Goal: Information Seeking & Learning: Learn about a topic

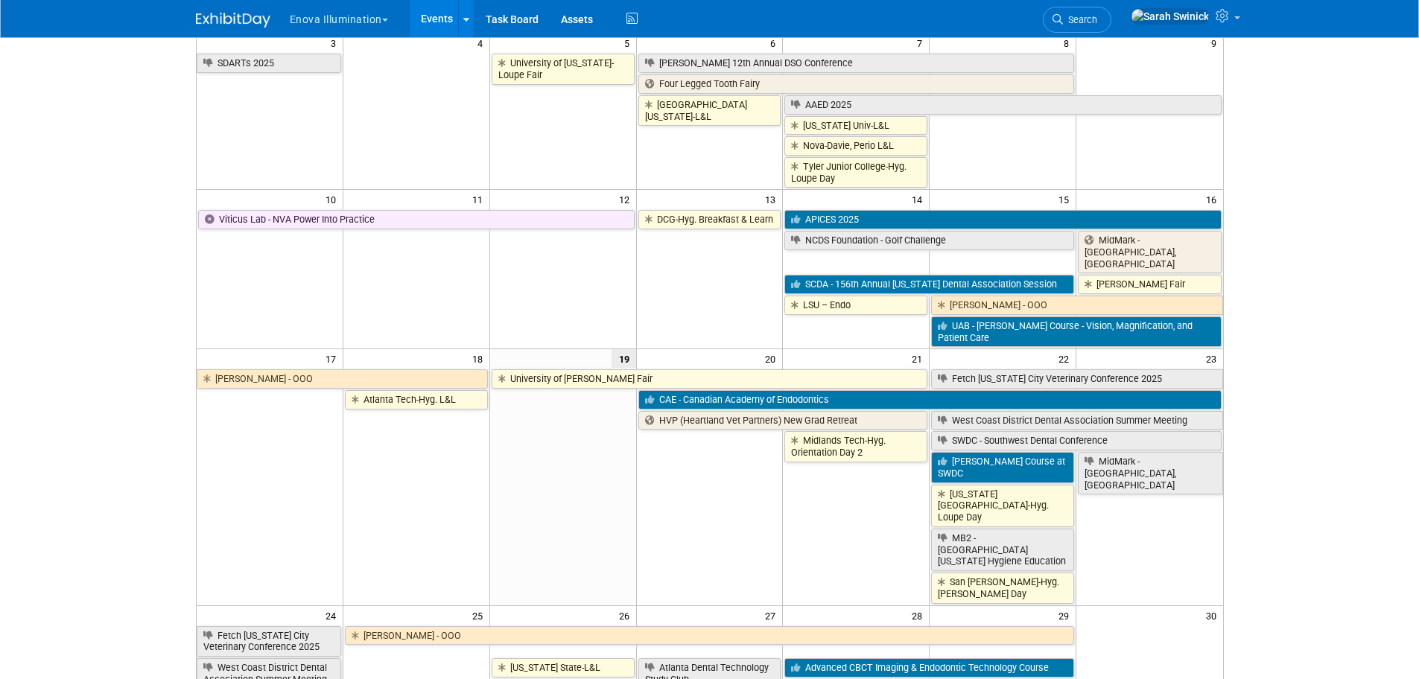
scroll to position [372, 0]
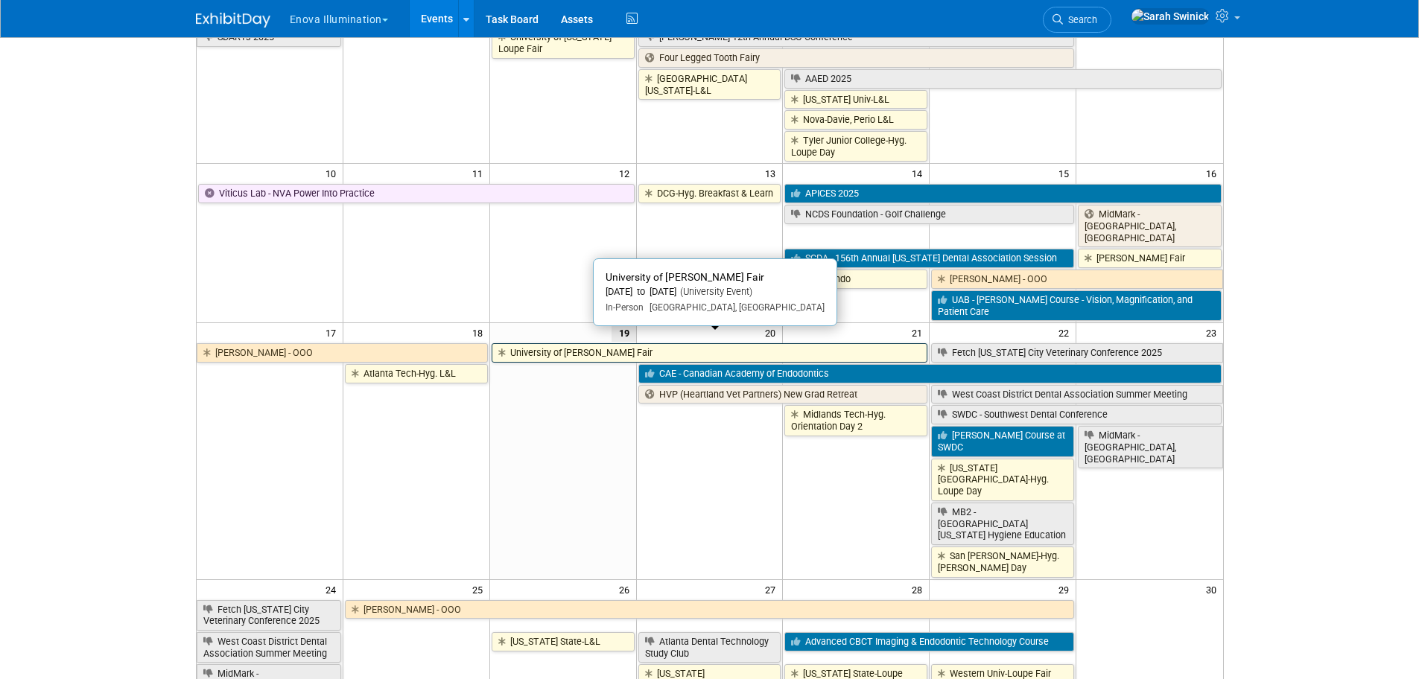
click at [664, 343] on link "University of [PERSON_NAME] Fair" at bounding box center [710, 352] width 436 height 19
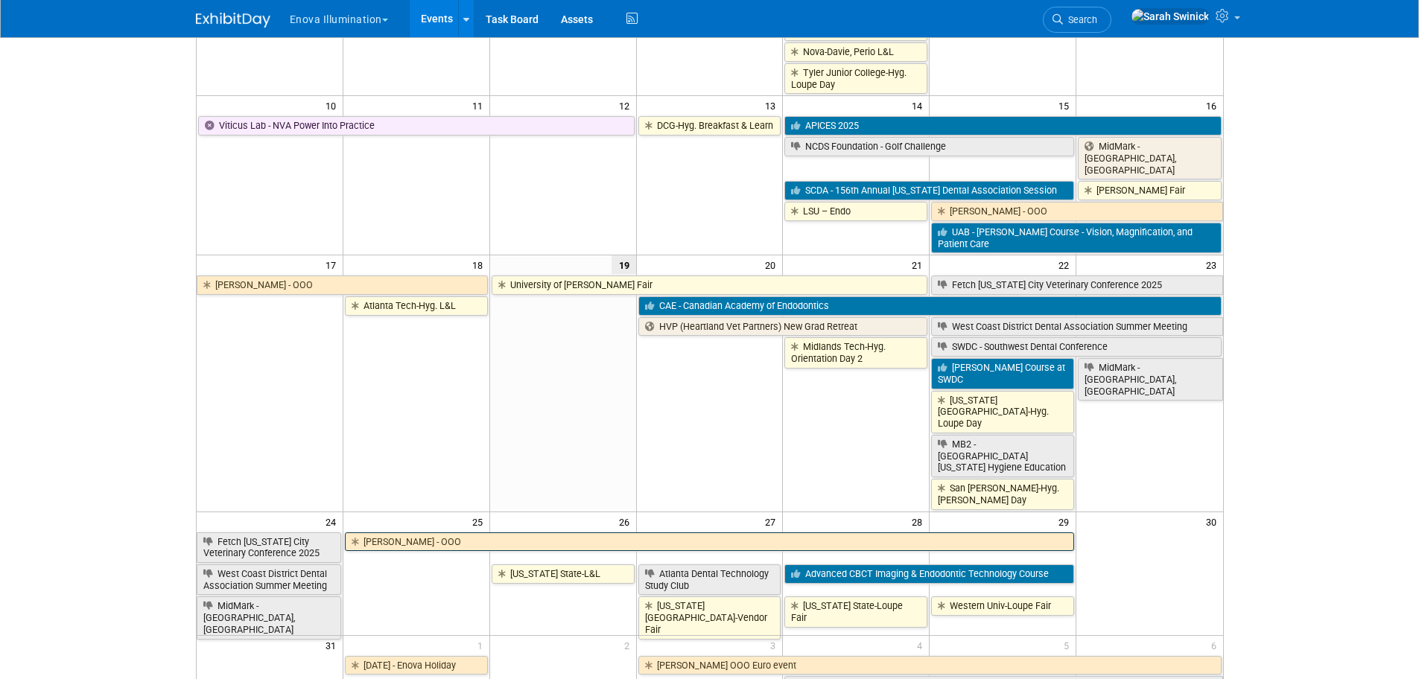
scroll to position [521, 0]
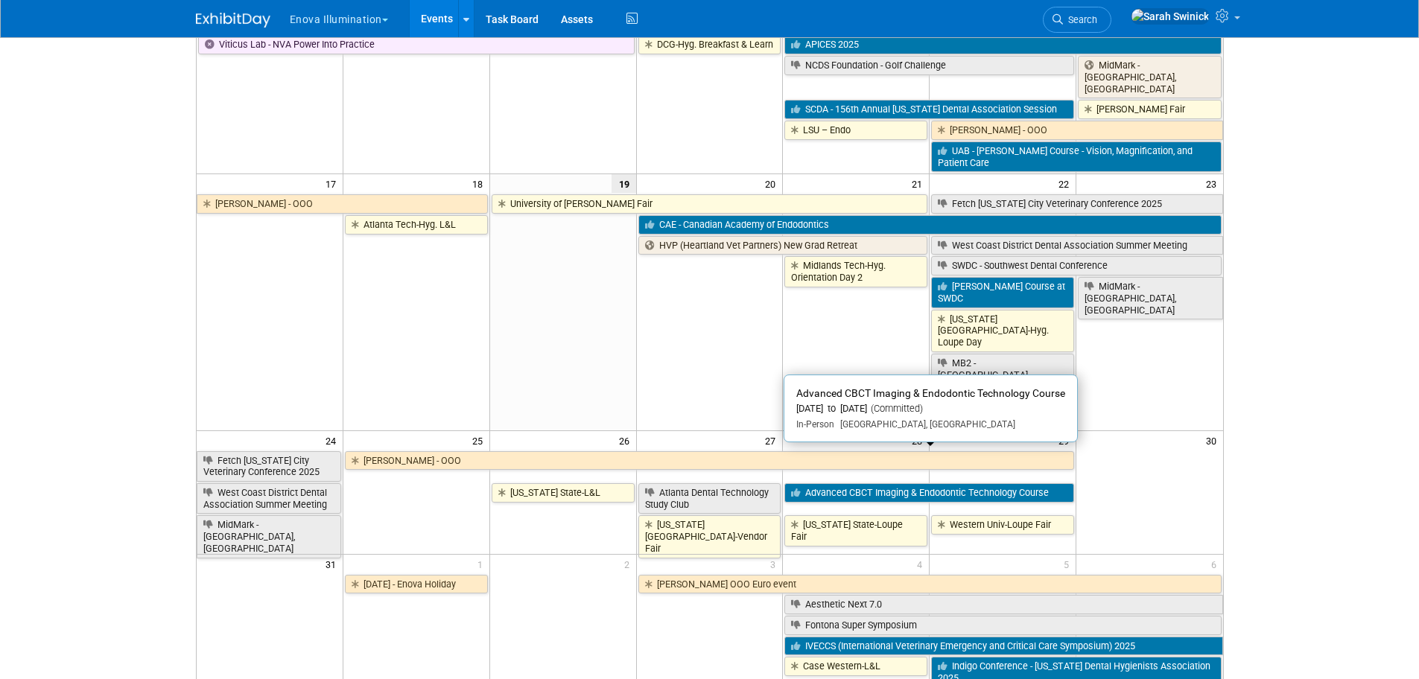
click at [862, 483] on link "Advanced CBCT Imaging & Endodontic Technology Course" at bounding box center [929, 492] width 290 height 19
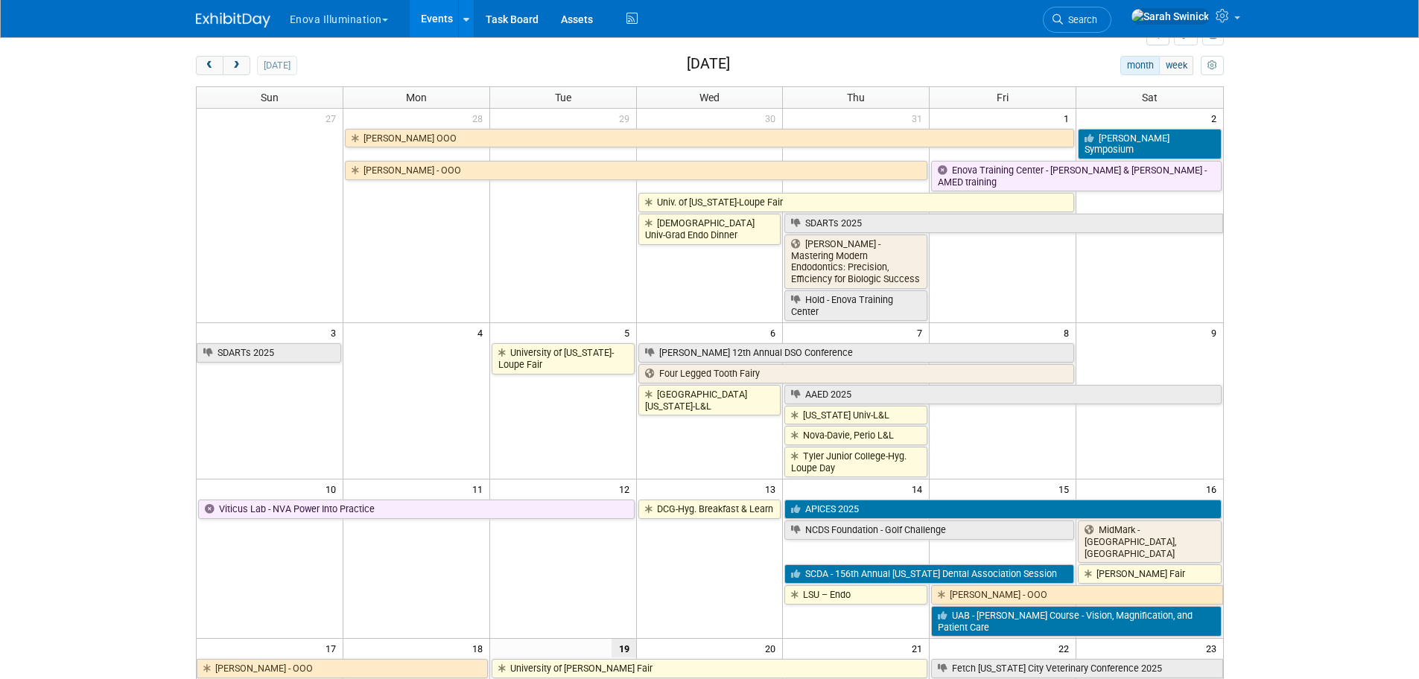
scroll to position [0, 0]
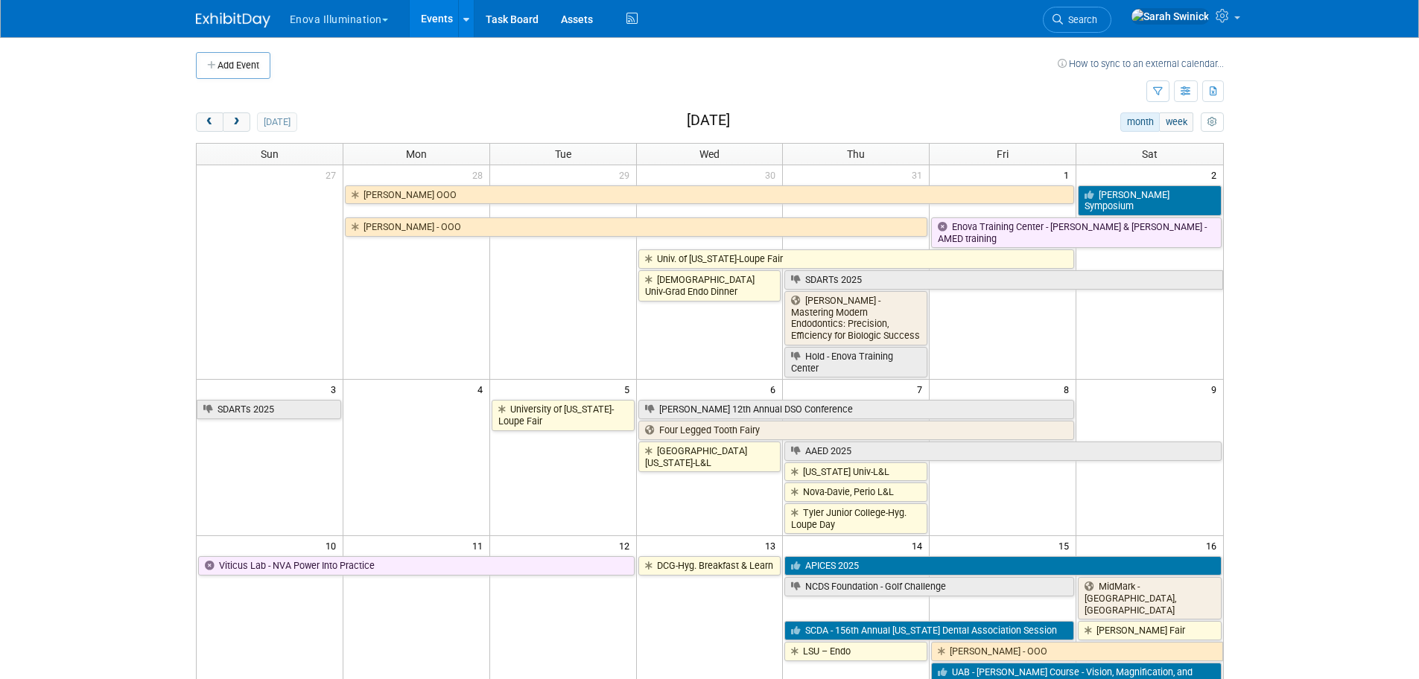
drag, startPoint x: 239, startPoint y: 117, endPoint x: 366, endPoint y: 139, distance: 128.4
click at [239, 116] on button "next" at bounding box center [237, 121] width 28 height 19
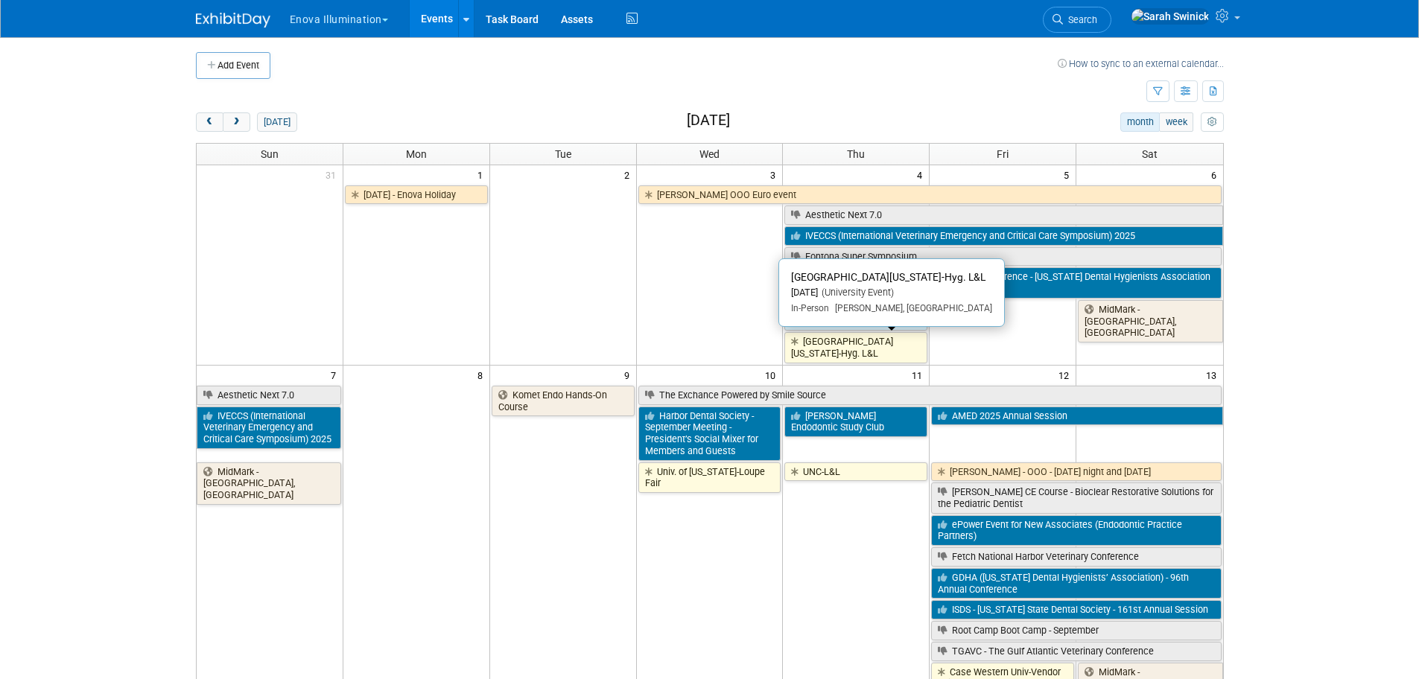
click at [827, 347] on link "[GEOGRAPHIC_DATA][US_STATE]-Hyg. L&L" at bounding box center [855, 347] width 143 height 31
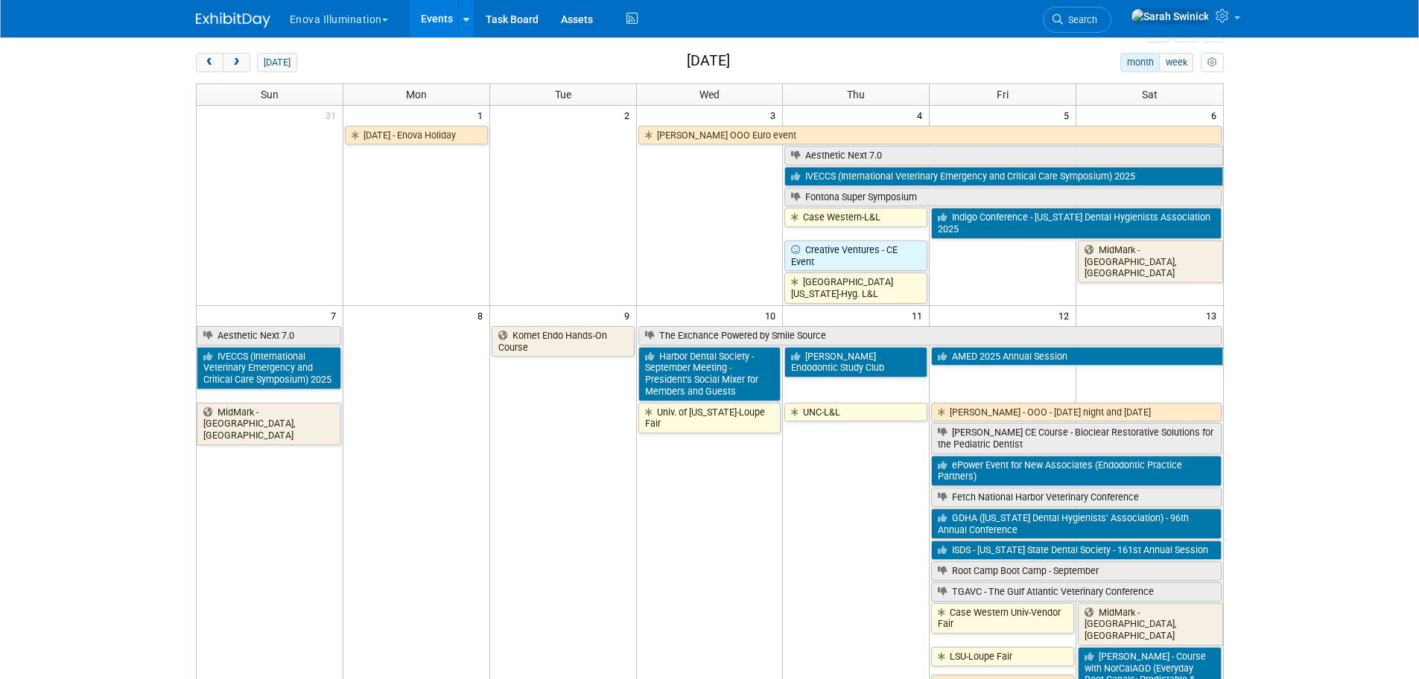
scroll to position [223, 0]
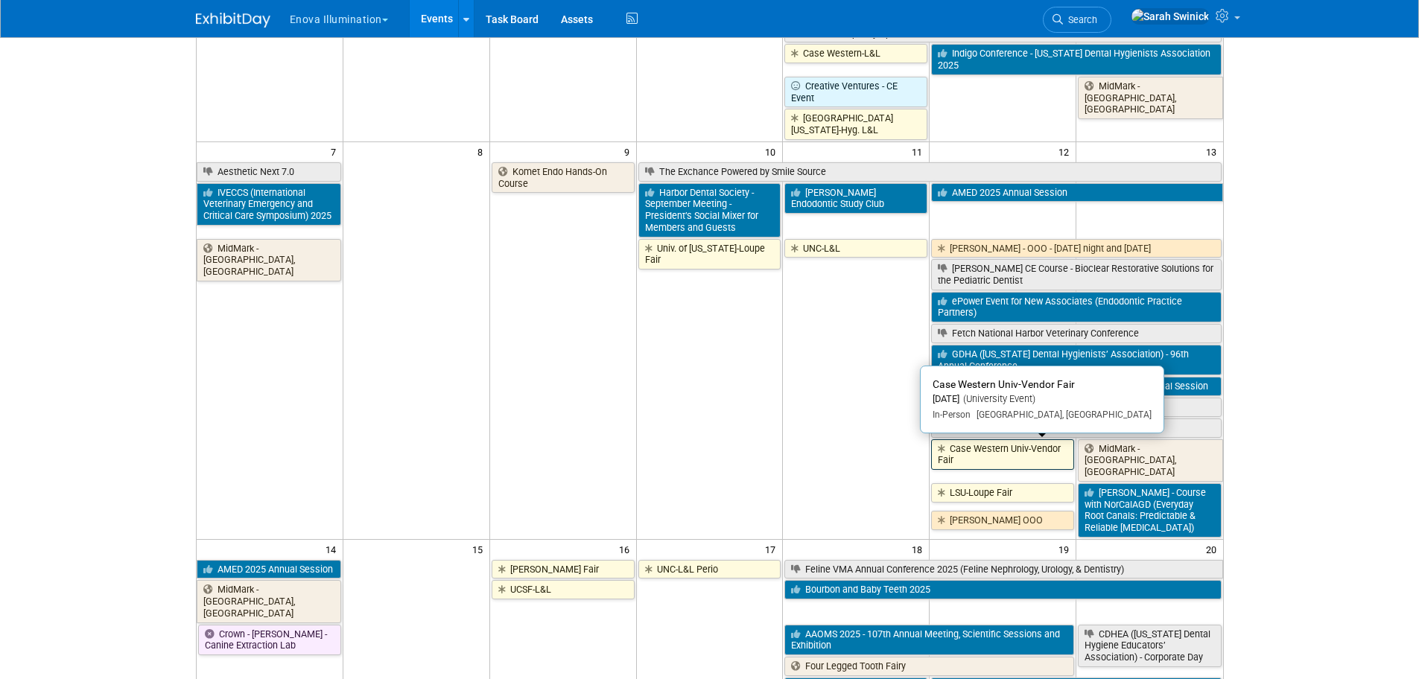
click at [1003, 442] on link "Case Western Univ-Vendor Fair" at bounding box center [1002, 454] width 143 height 31
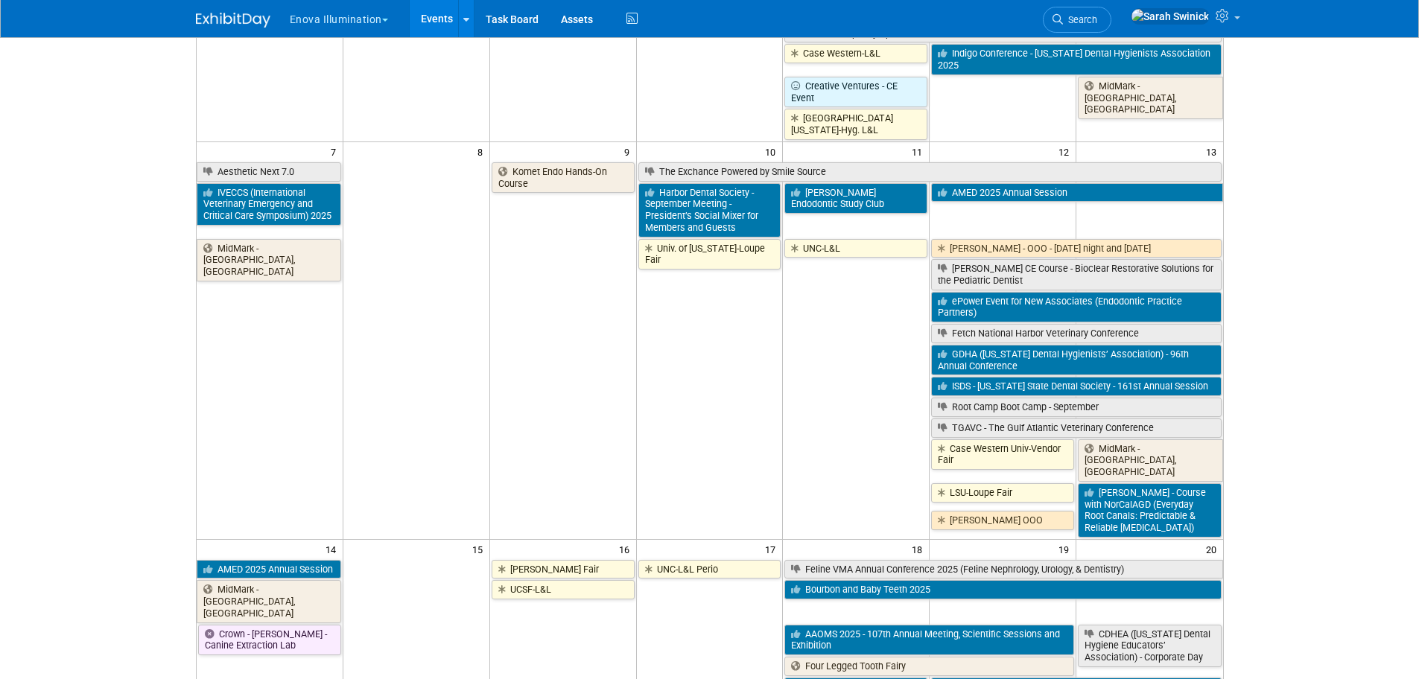
click at [1029, 524] on td "[PERSON_NAME] OOO" at bounding box center [1003, 523] width 147 height 28
click at [1021, 514] on link "[PERSON_NAME] OOO" at bounding box center [1002, 520] width 143 height 19
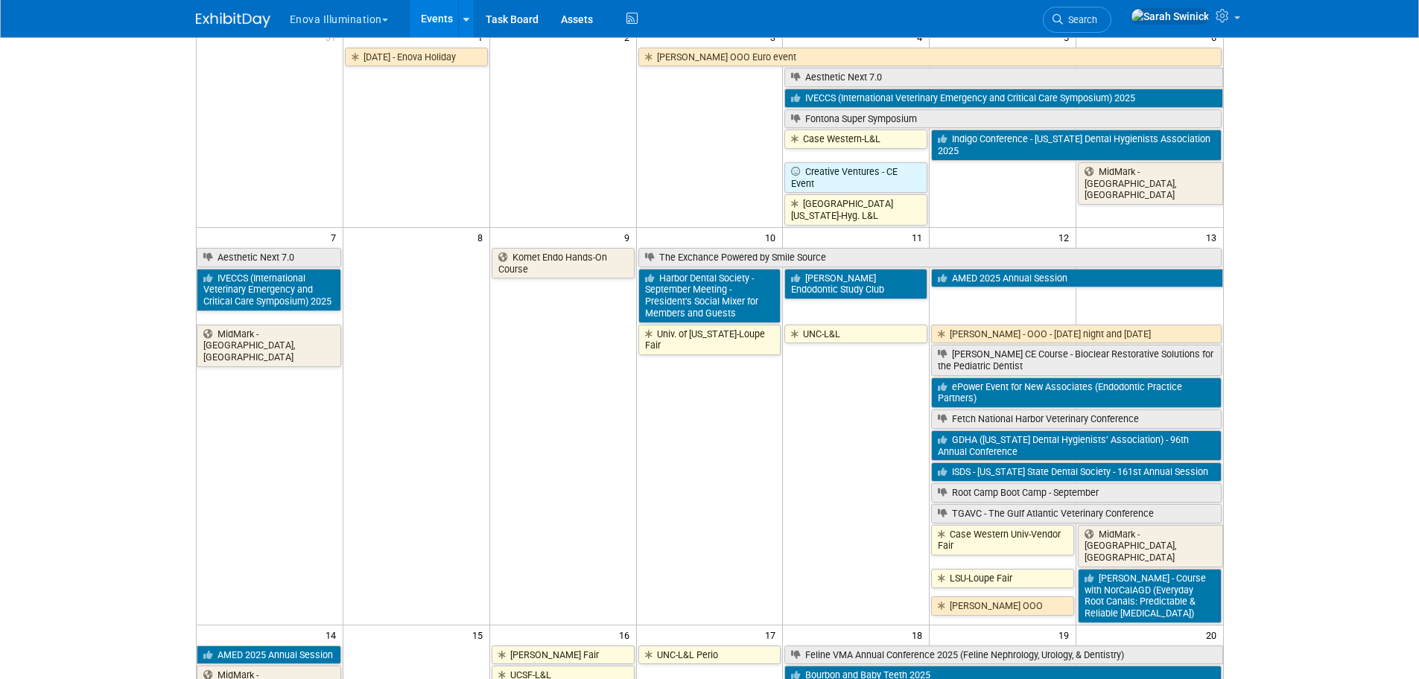
scroll to position [0, 0]
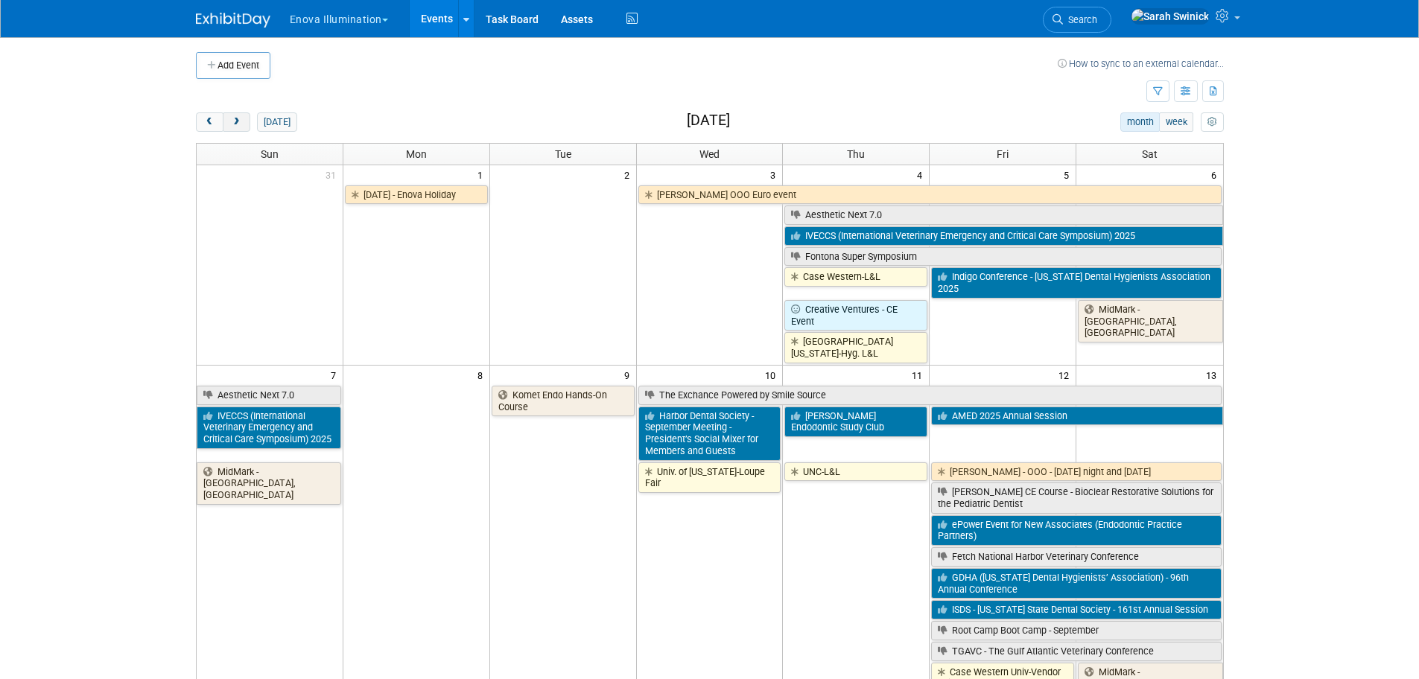
click at [246, 132] on button "next" at bounding box center [237, 121] width 28 height 19
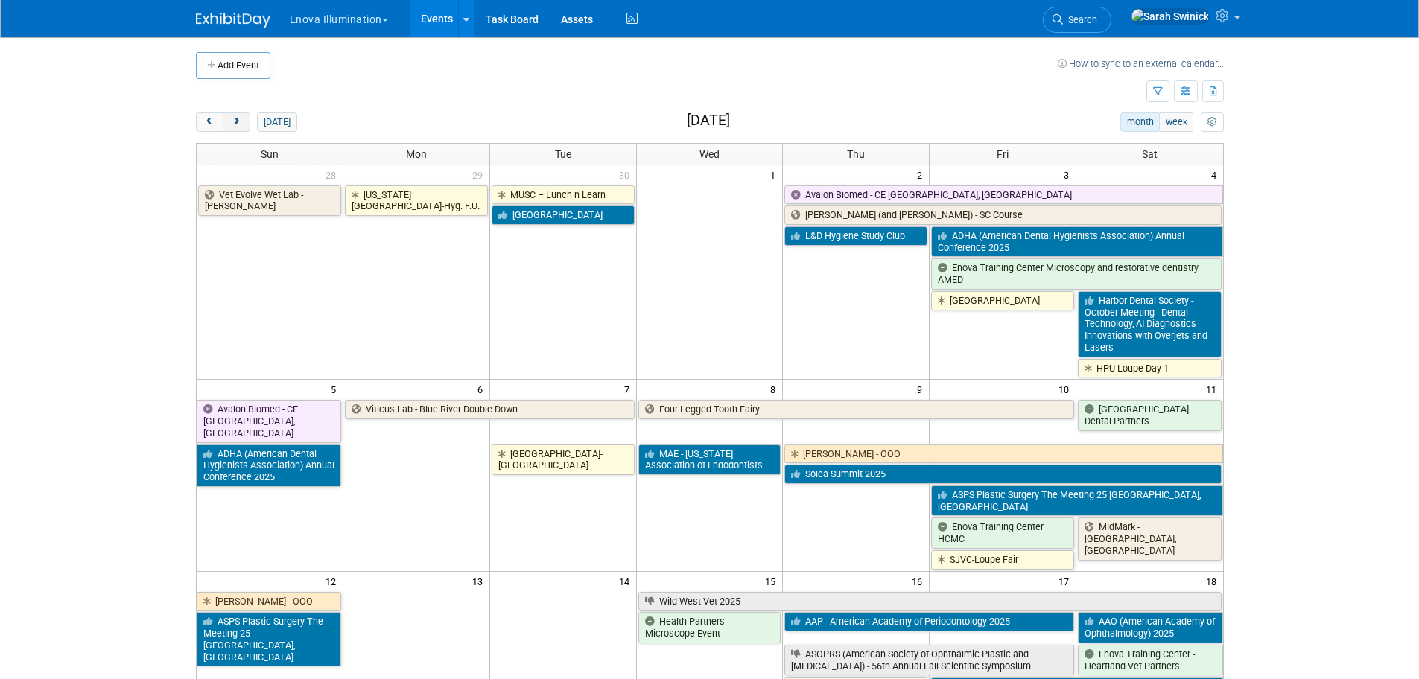
click at [246, 131] on button "next" at bounding box center [237, 121] width 28 height 19
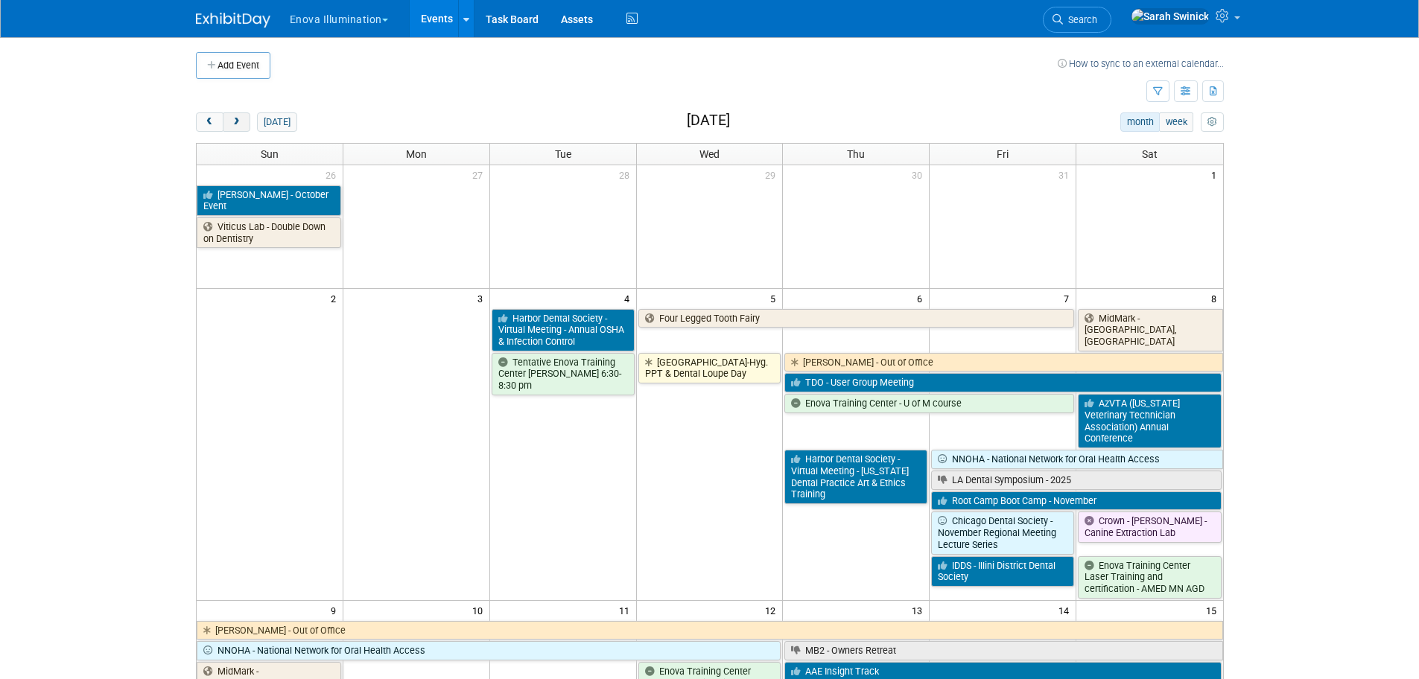
click at [246, 124] on button "next" at bounding box center [237, 121] width 28 height 19
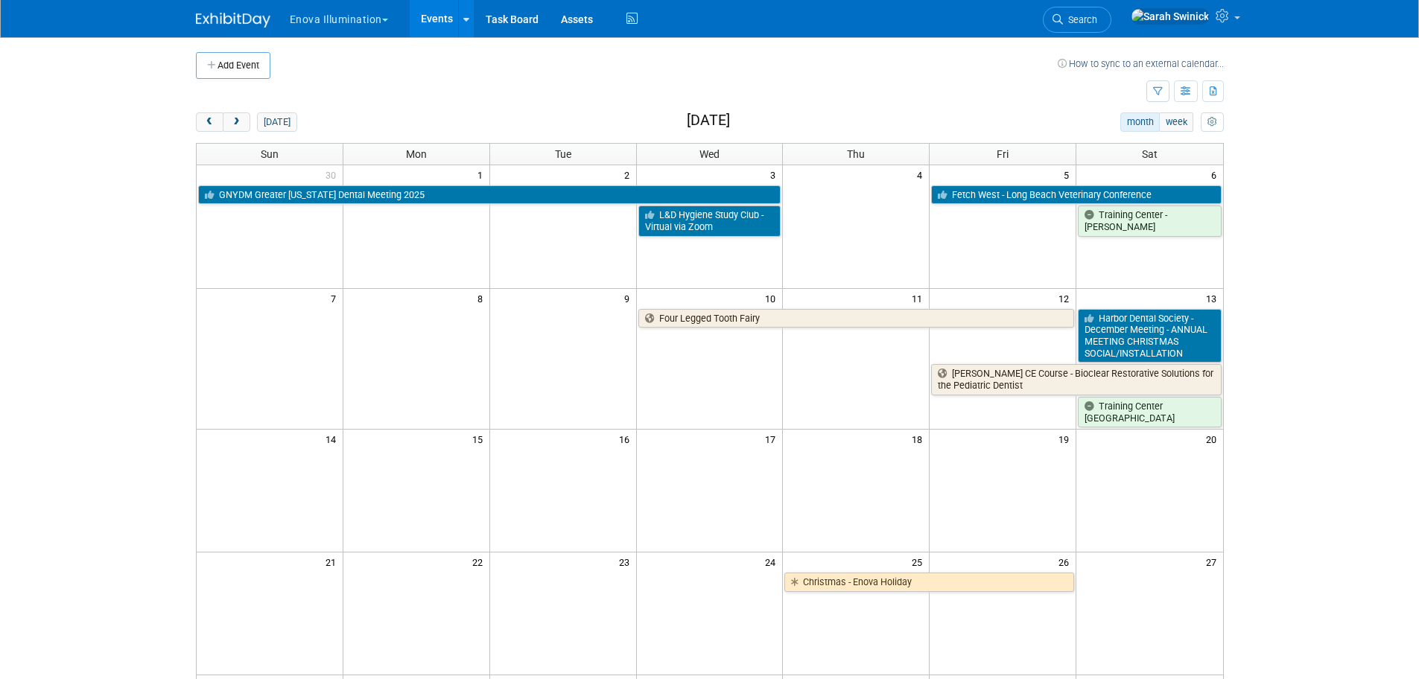
click at [210, 133] on div "[DATE] month week [DATE] Sun Mon Tue Wed Thu Fri Sat 30 1 2 3 4 5 6 GNYDM [GEOG…" at bounding box center [710, 517] width 1028 height 810
click at [210, 124] on span "prev" at bounding box center [209, 123] width 11 height 10
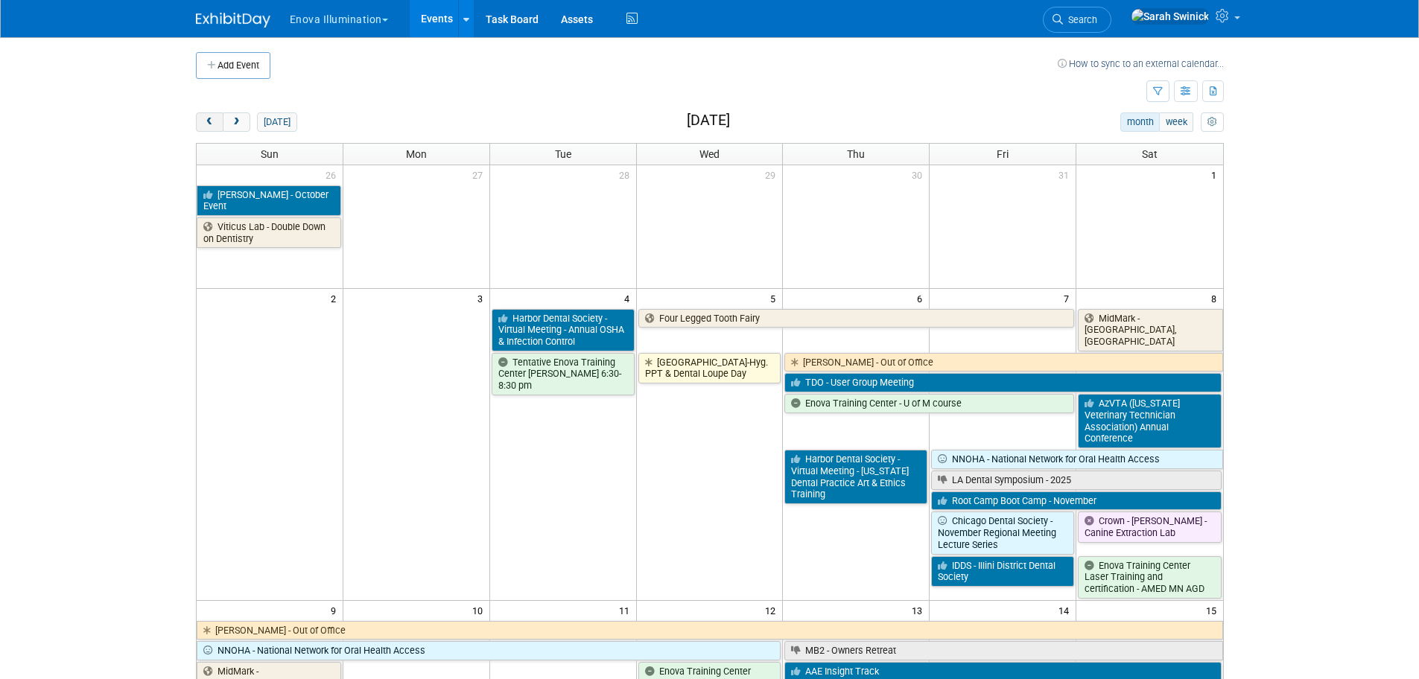
click at [210, 124] on span "prev" at bounding box center [209, 123] width 11 height 10
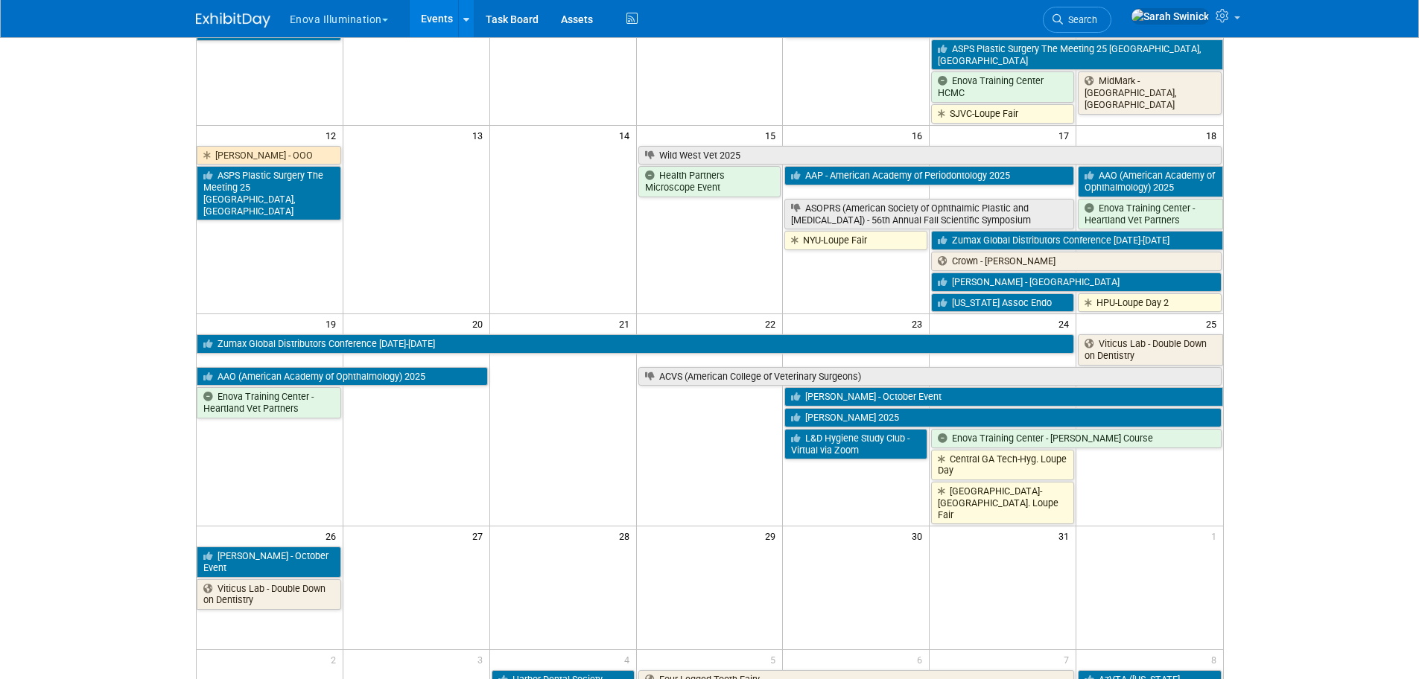
scroll to position [447, 0]
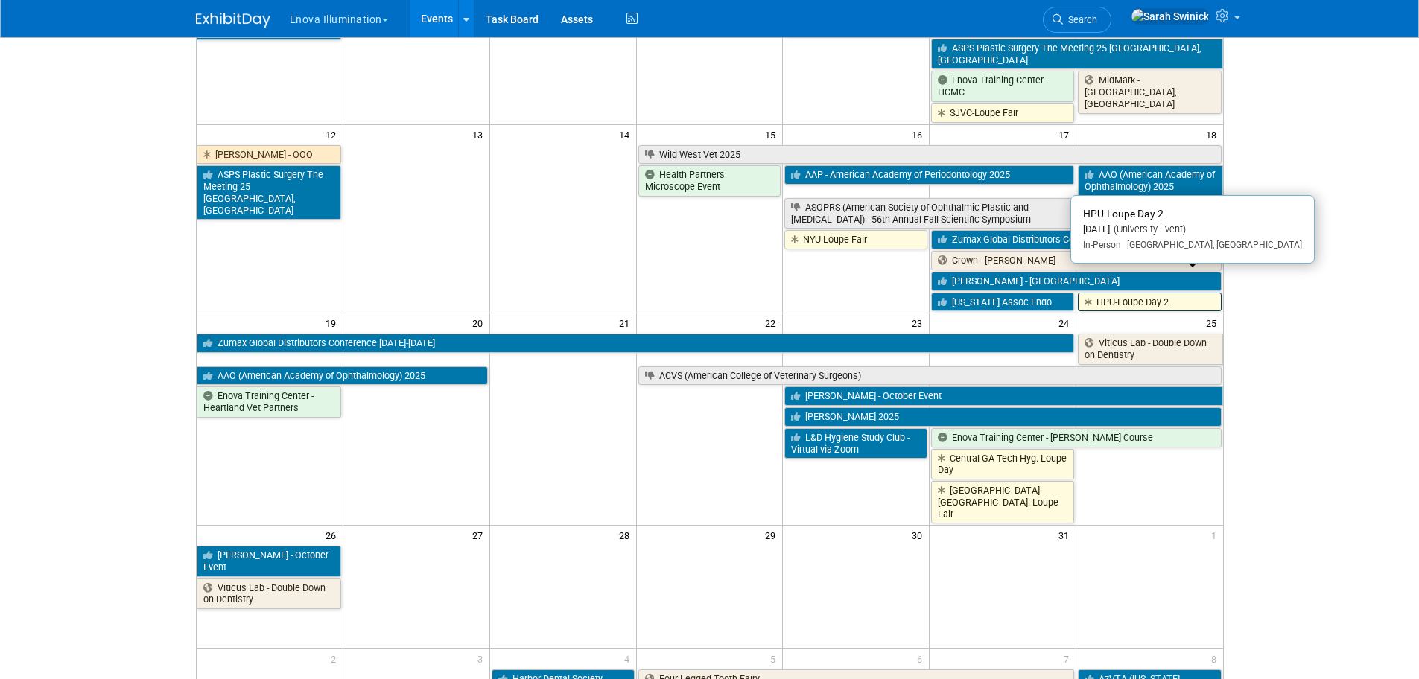
click at [1134, 293] on link "HPU-Loupe Day 2" at bounding box center [1149, 302] width 143 height 19
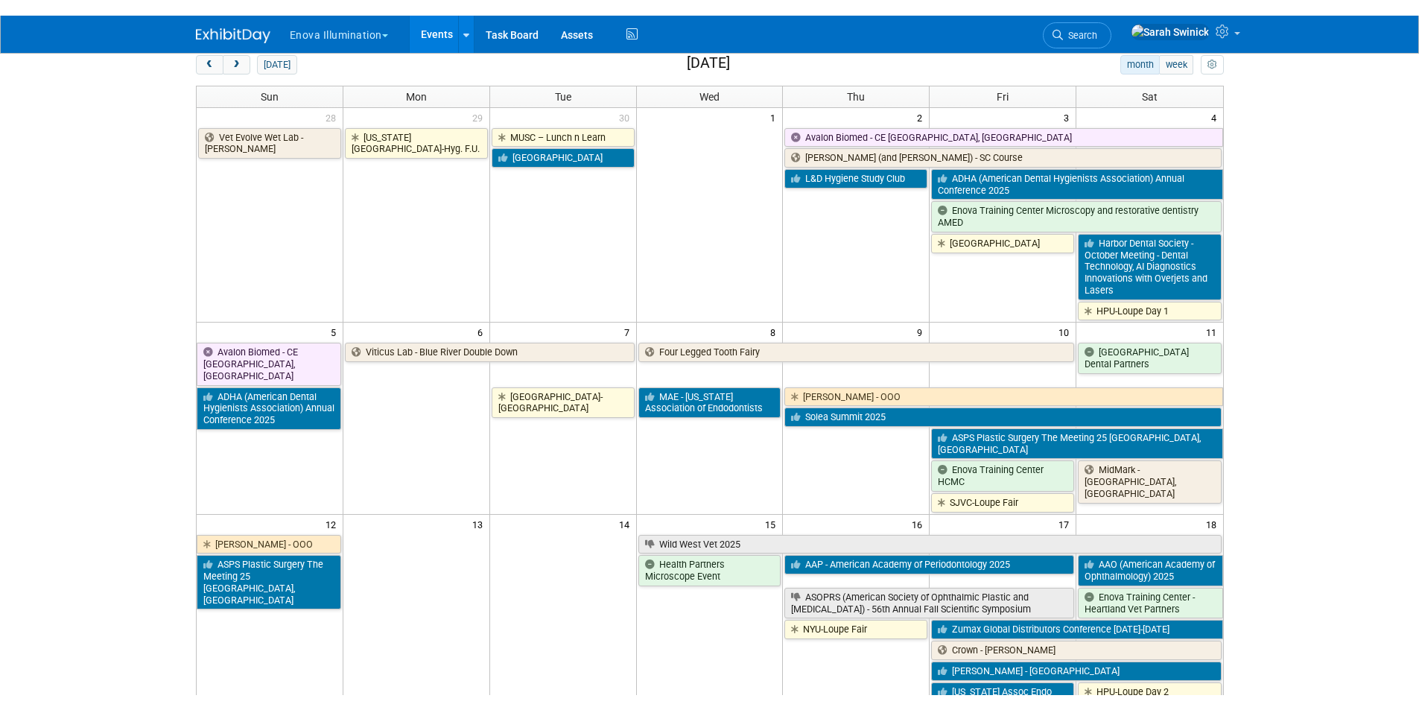
scroll to position [0, 0]
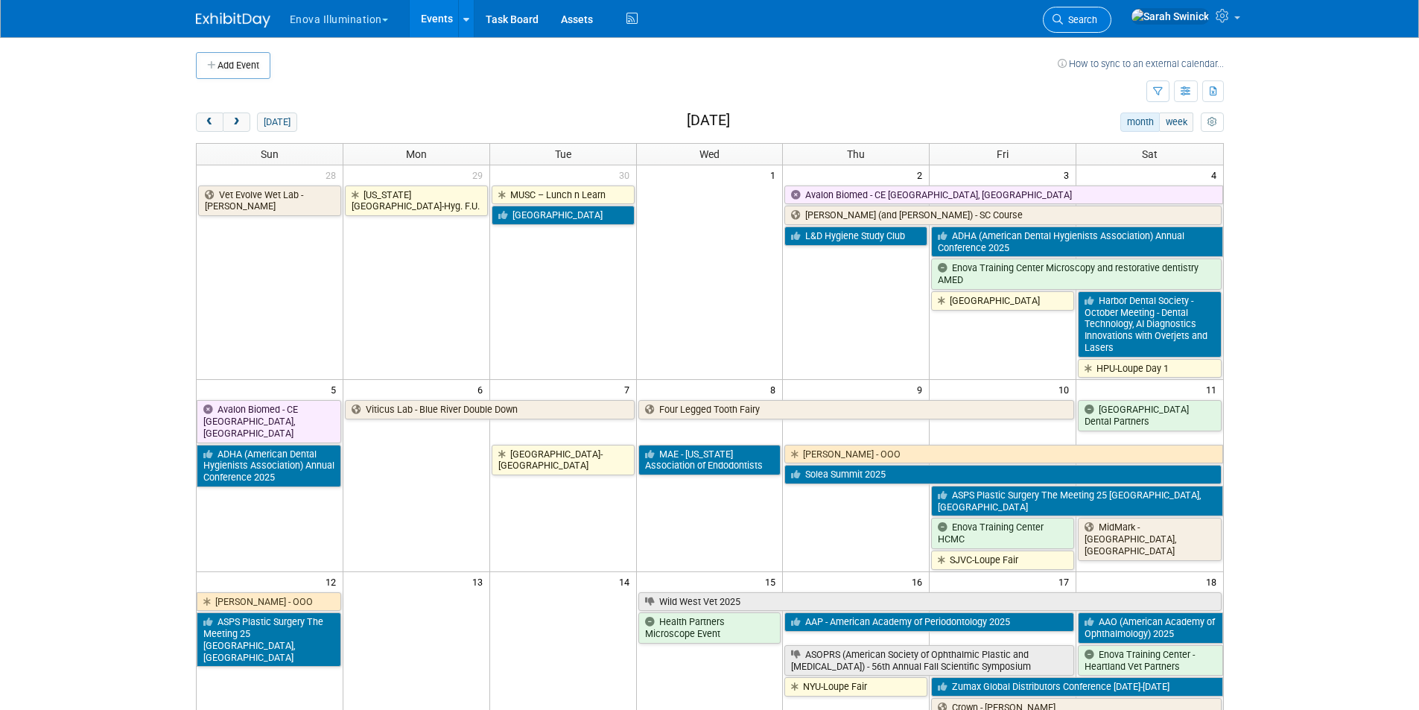
click at [1097, 15] on span "Search" at bounding box center [1080, 19] width 34 height 11
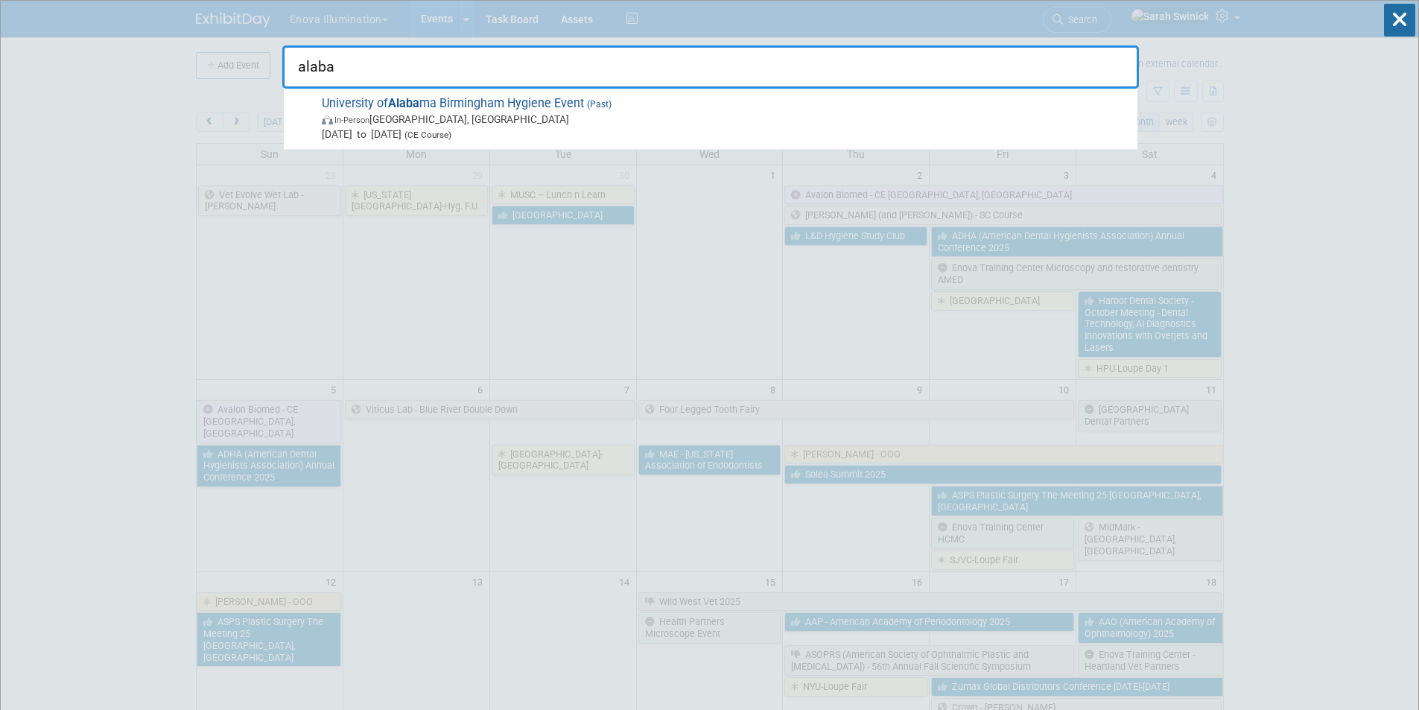
type input "alaba"
drag, startPoint x: 95, startPoint y: 348, endPoint x: 87, endPoint y: 337, distance: 13.9
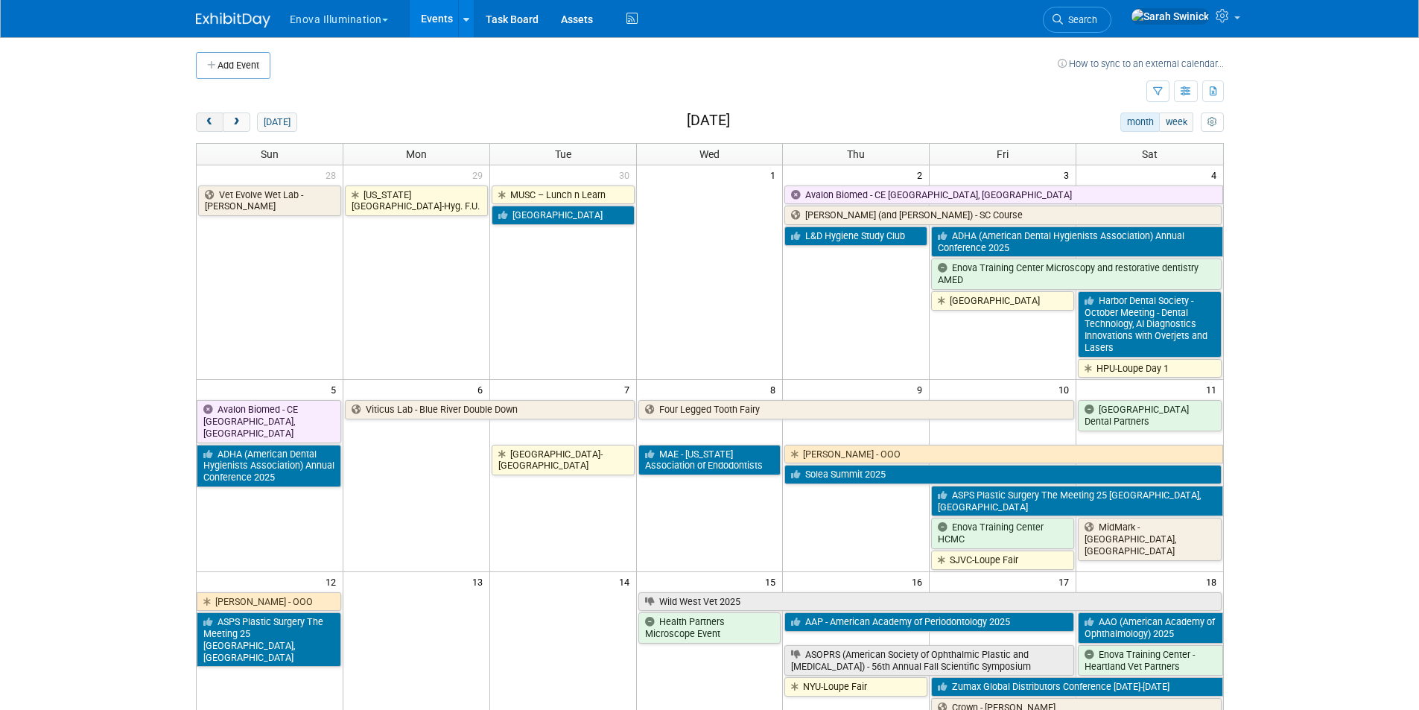
click at [201, 130] on button "prev" at bounding box center [210, 121] width 28 height 19
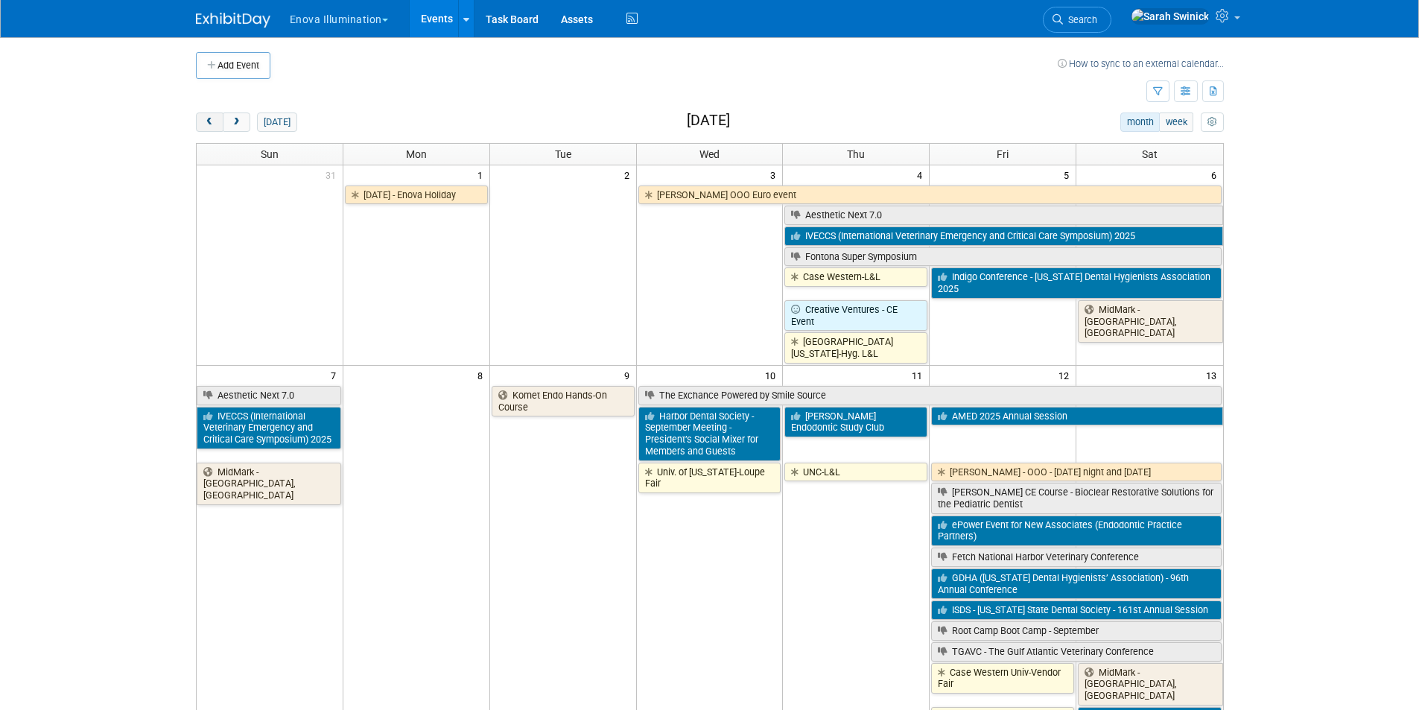
click at [202, 121] on button "prev" at bounding box center [210, 121] width 28 height 19
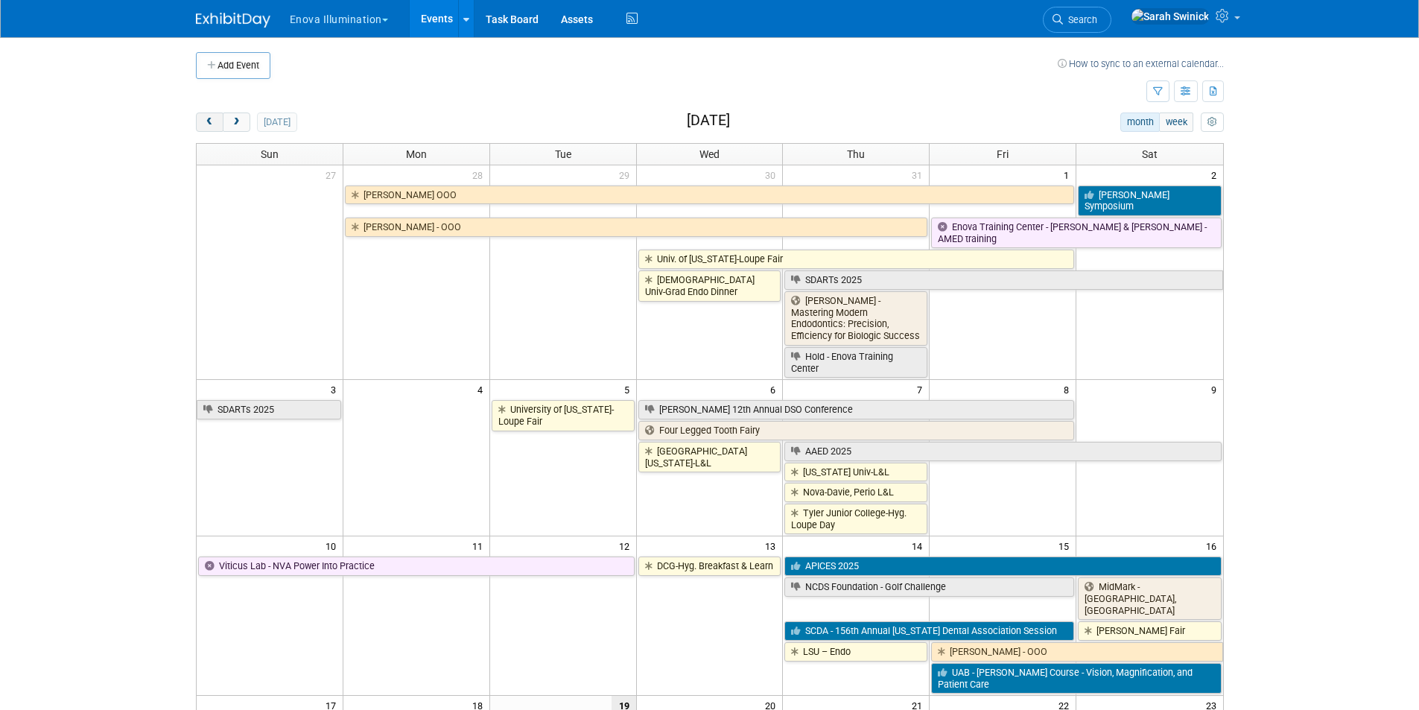
click at [200, 116] on button "prev" at bounding box center [210, 121] width 28 height 19
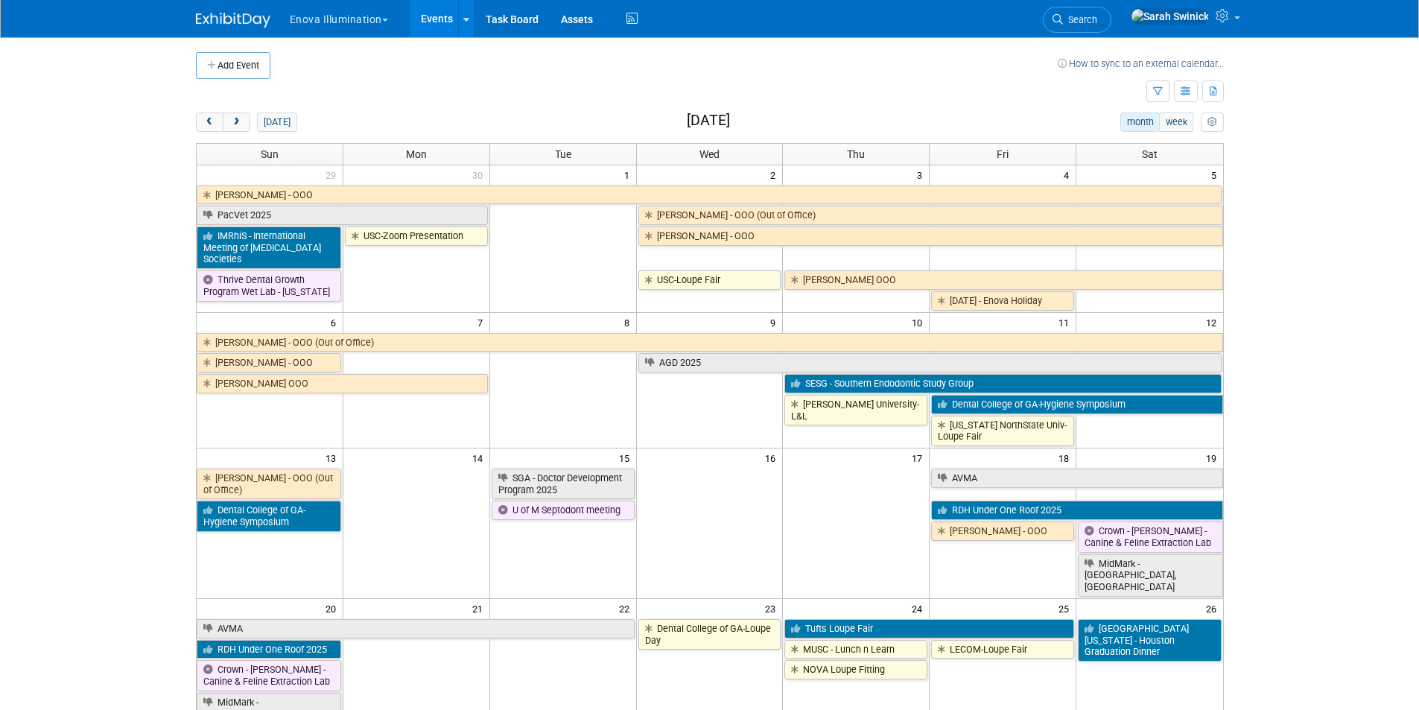
click at [1111, 14] on link "Search" at bounding box center [1077, 20] width 69 height 26
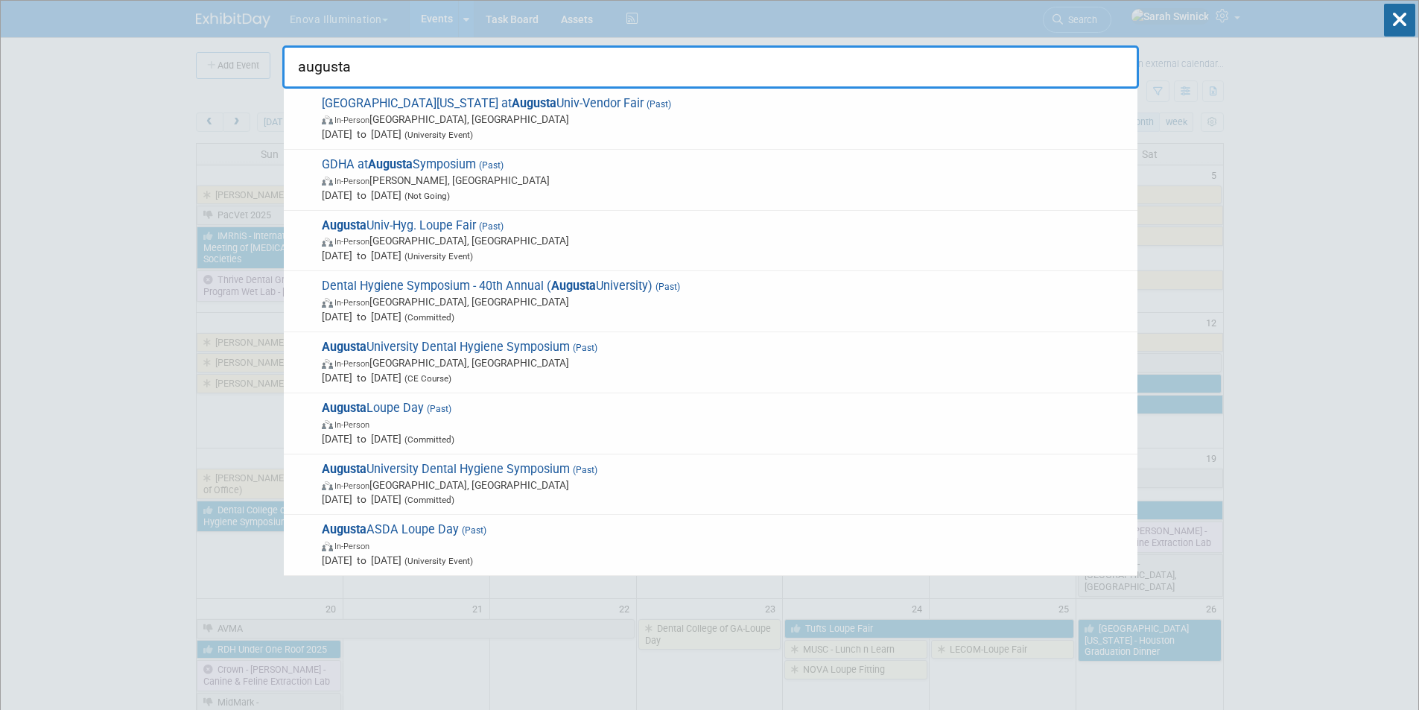
type input "augusta"
drag, startPoint x: 110, startPoint y: 297, endPoint x: 202, endPoint y: 291, distance: 91.8
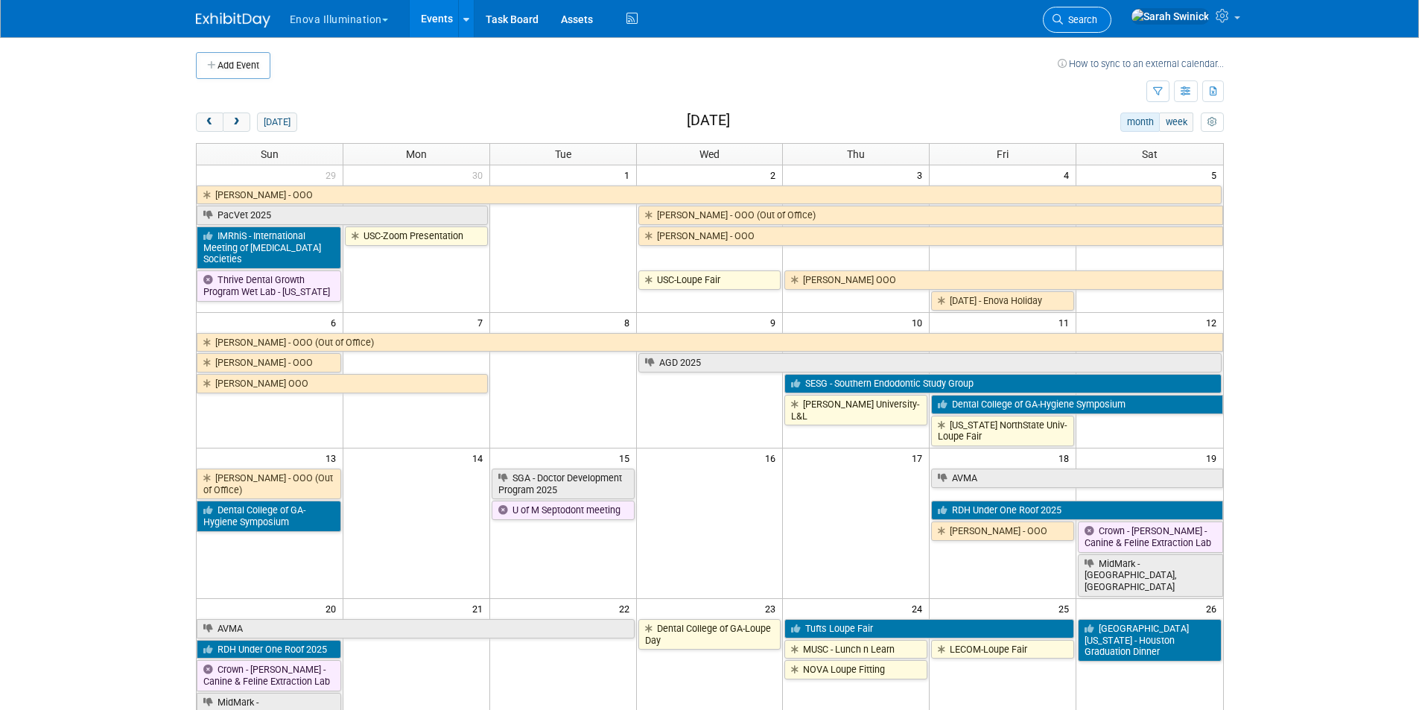
click at [1111, 12] on link "Search" at bounding box center [1077, 20] width 69 height 26
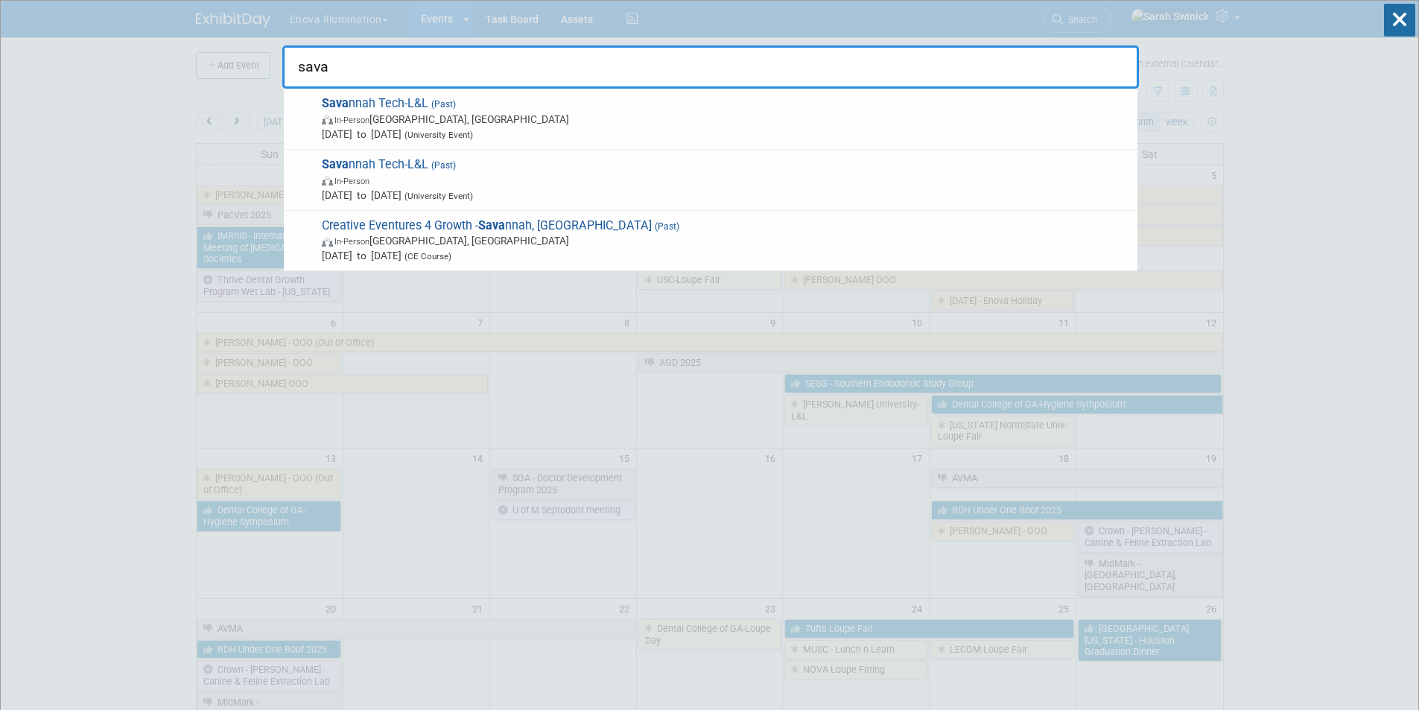
drag, startPoint x: 515, startPoint y: 81, endPoint x: 349, endPoint y: 71, distance: 165.7
click at [352, 71] on input "sava" at bounding box center [710, 66] width 857 height 43
type input "s"
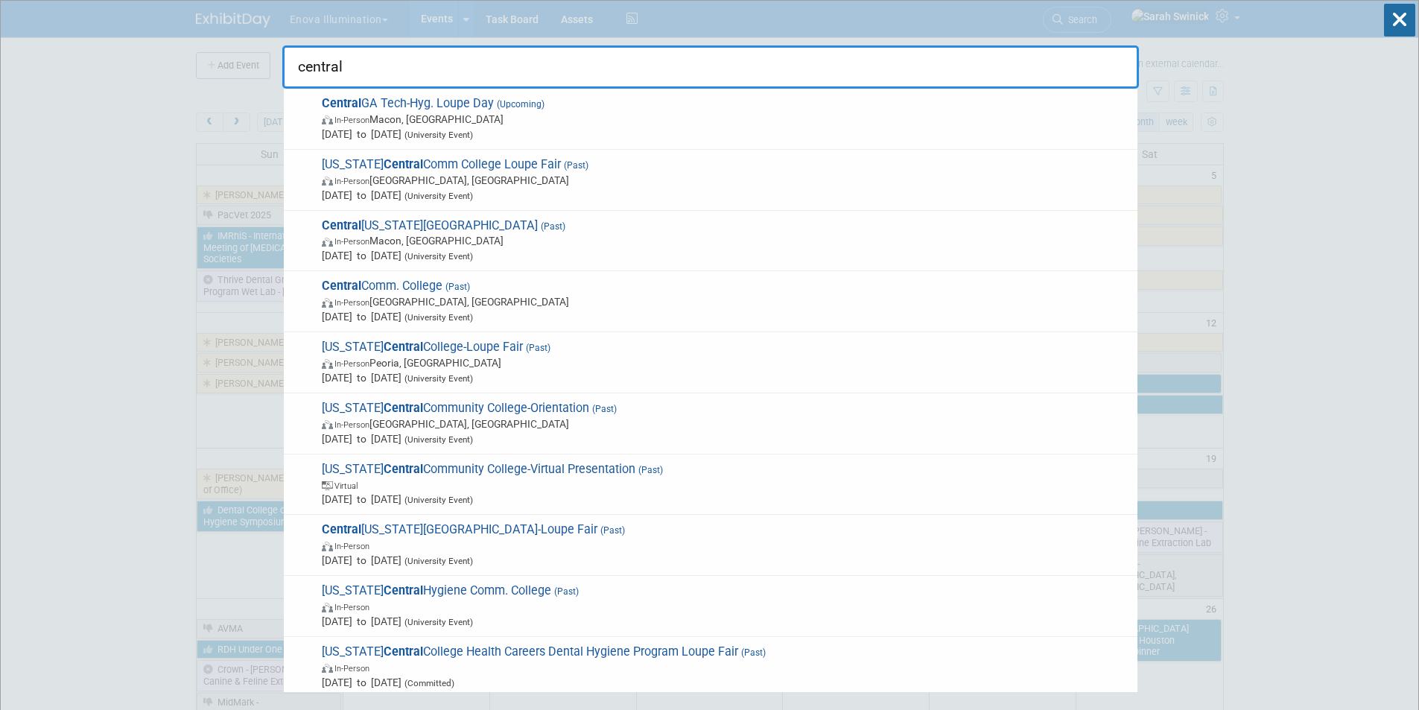
type input "central"
drag, startPoint x: 352, startPoint y: 66, endPoint x: 237, endPoint y: 52, distance: 115.6
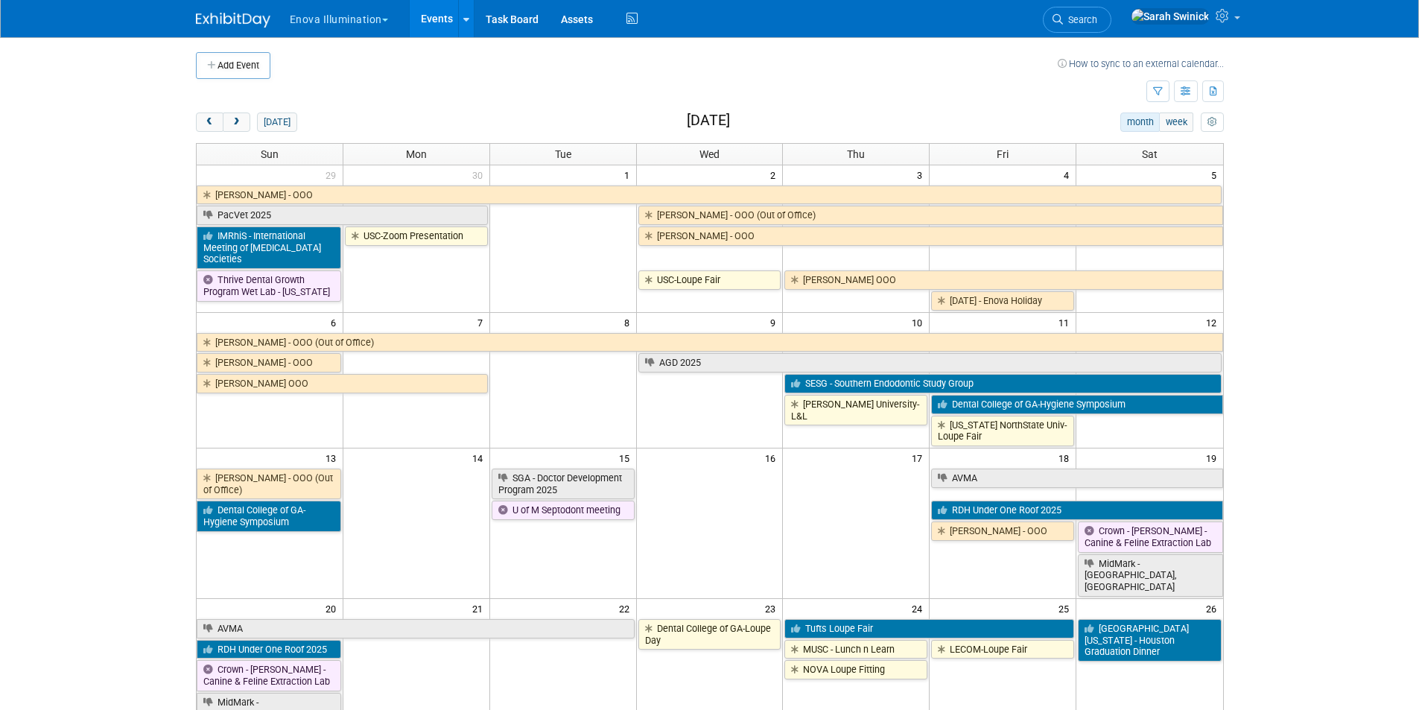
drag, startPoint x: 1111, startPoint y: 16, endPoint x: 1090, endPoint y: 40, distance: 31.2
click at [1063, 18] on icon at bounding box center [1057, 19] width 10 height 10
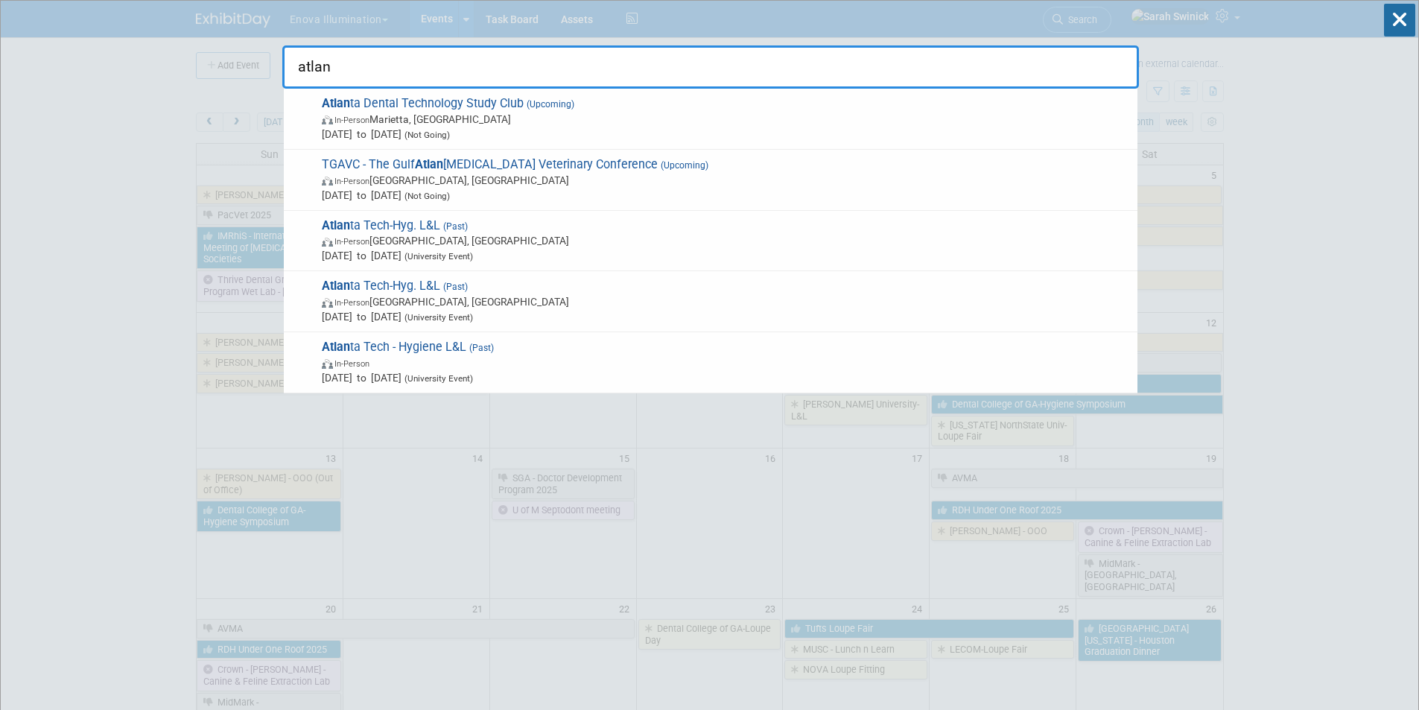
type input "atlan"
drag, startPoint x: 356, startPoint y: 75, endPoint x: 244, endPoint y: 66, distance: 112.8
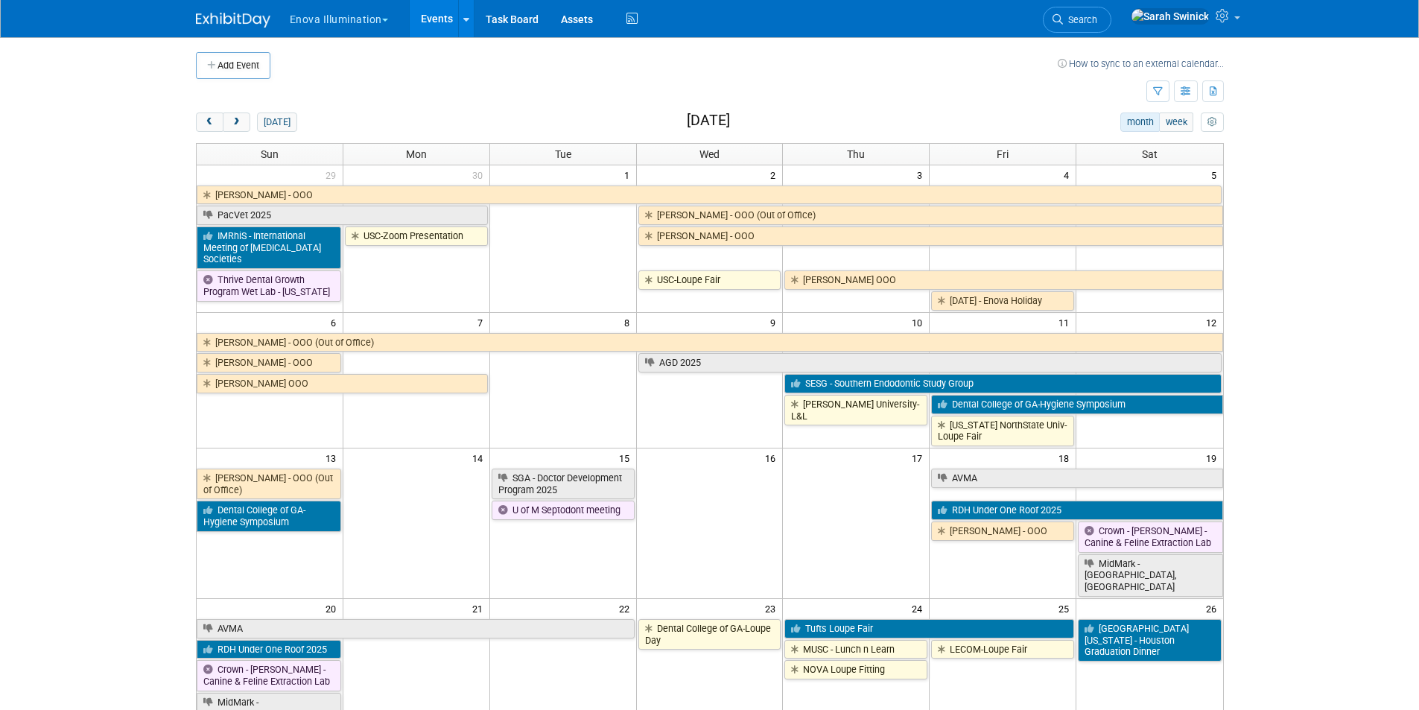
click at [1111, 11] on link "Search" at bounding box center [1077, 20] width 69 height 26
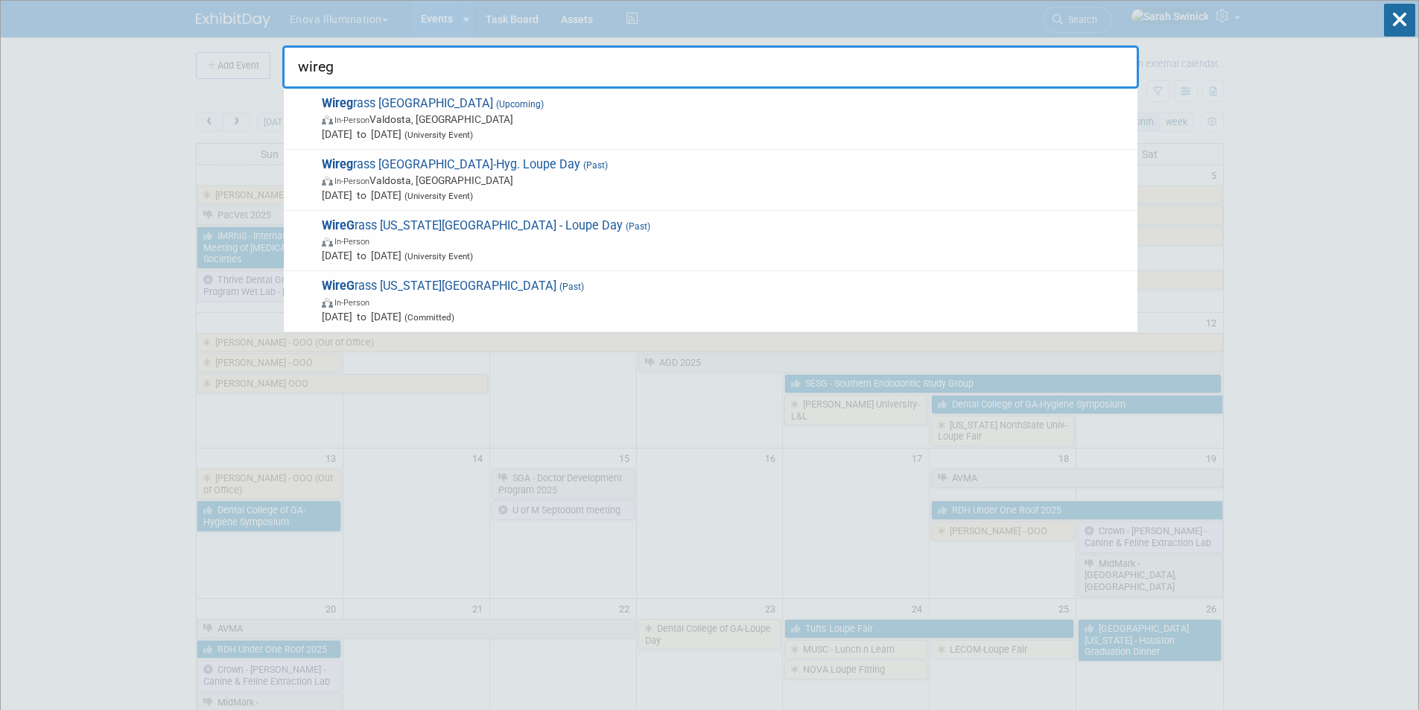
drag, startPoint x: 419, startPoint y: 67, endPoint x: 194, endPoint y: 72, distance: 224.2
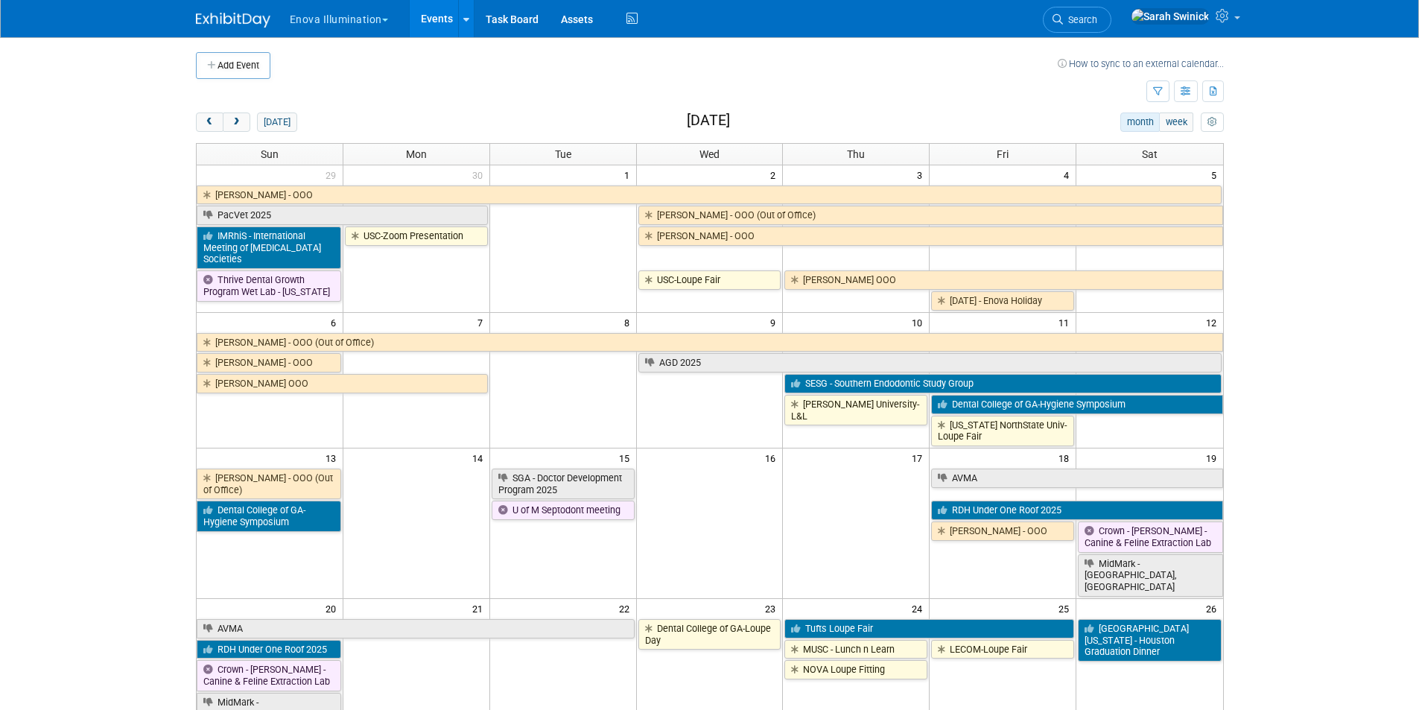
click at [1111, 13] on link "Search" at bounding box center [1077, 20] width 69 height 26
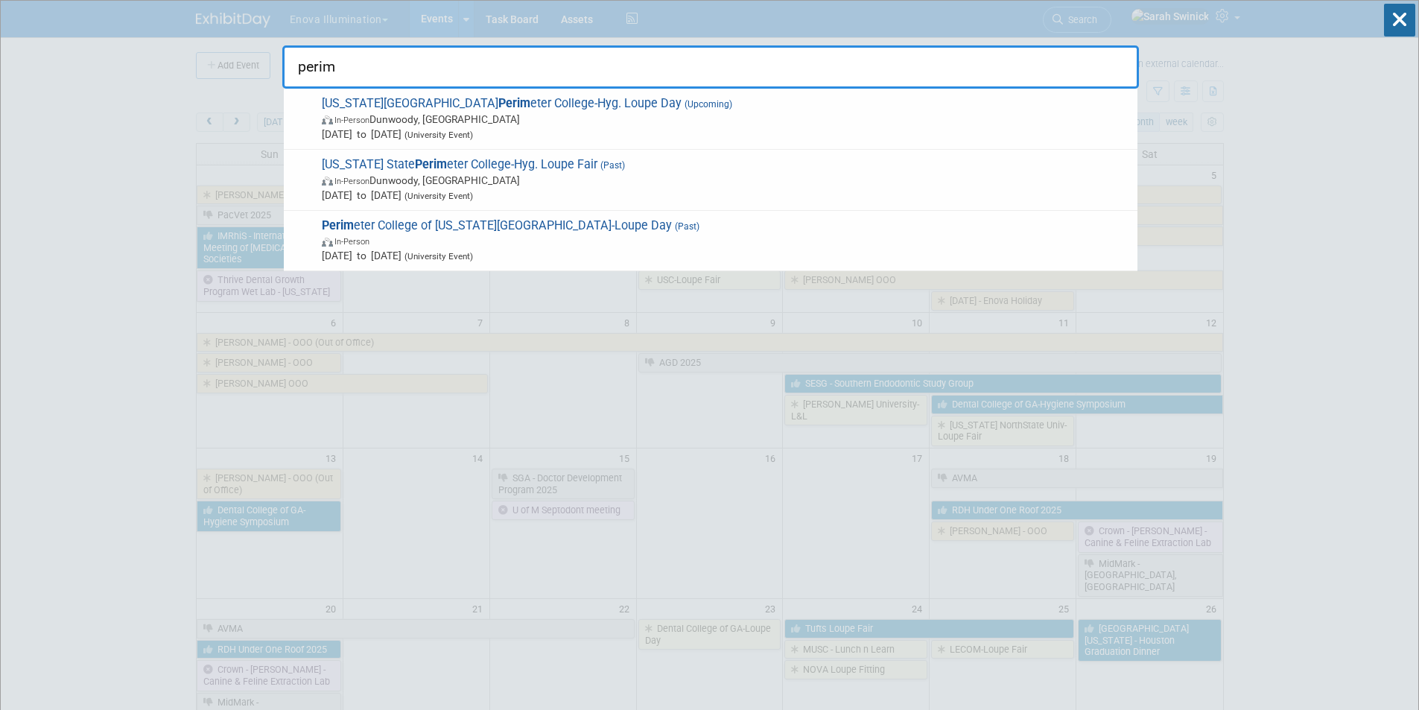
type input "perim"
drag, startPoint x: 365, startPoint y: 61, endPoint x: 234, endPoint y: 63, distance: 131.1
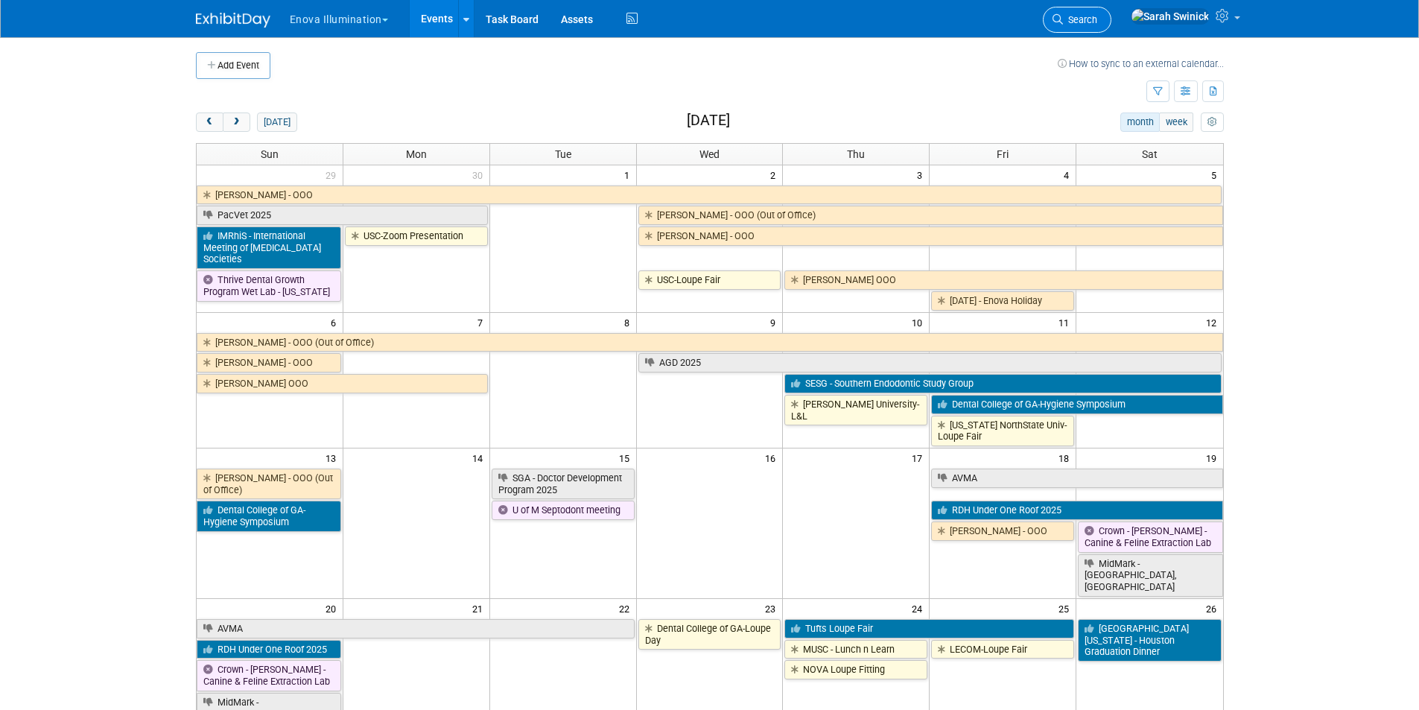
click at [1103, 25] on link "Search" at bounding box center [1077, 20] width 69 height 26
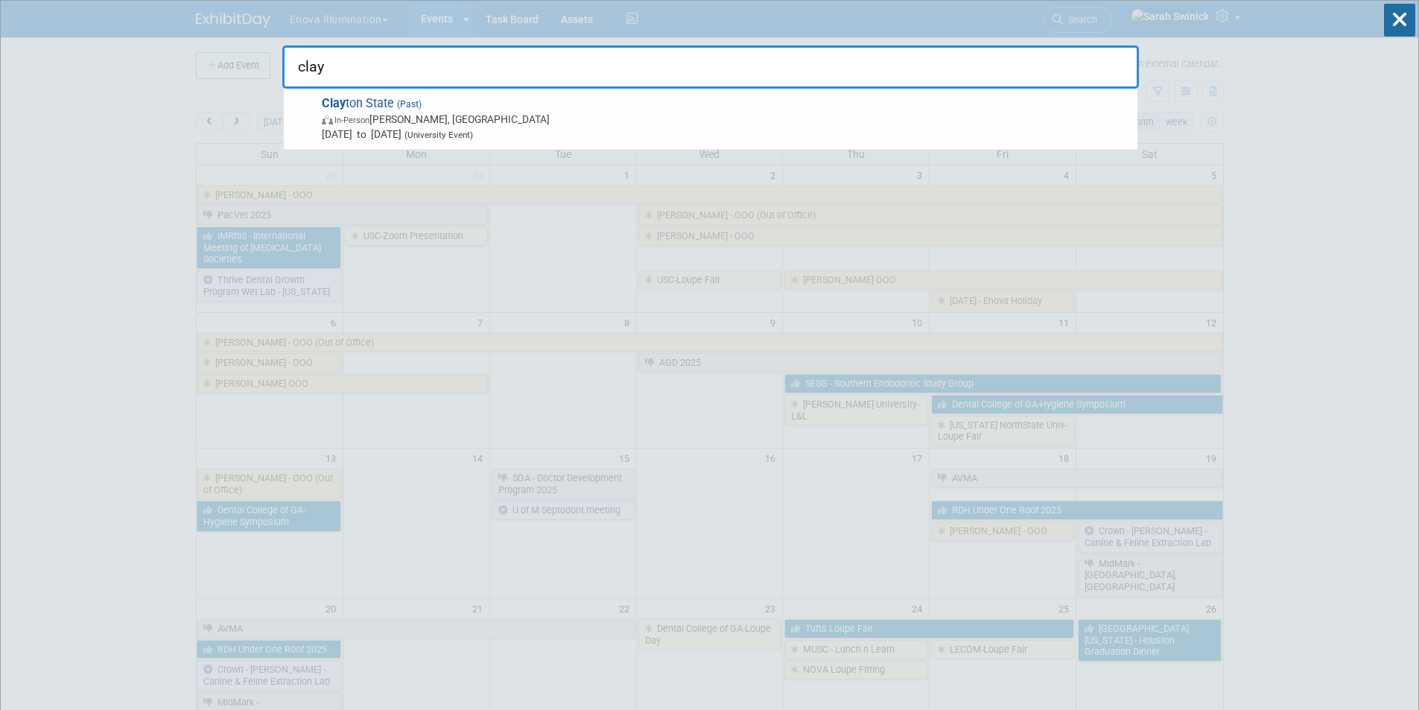
type input "clay"
drag, startPoint x: 408, startPoint y: 66, endPoint x: 215, endPoint y: 71, distance: 193.7
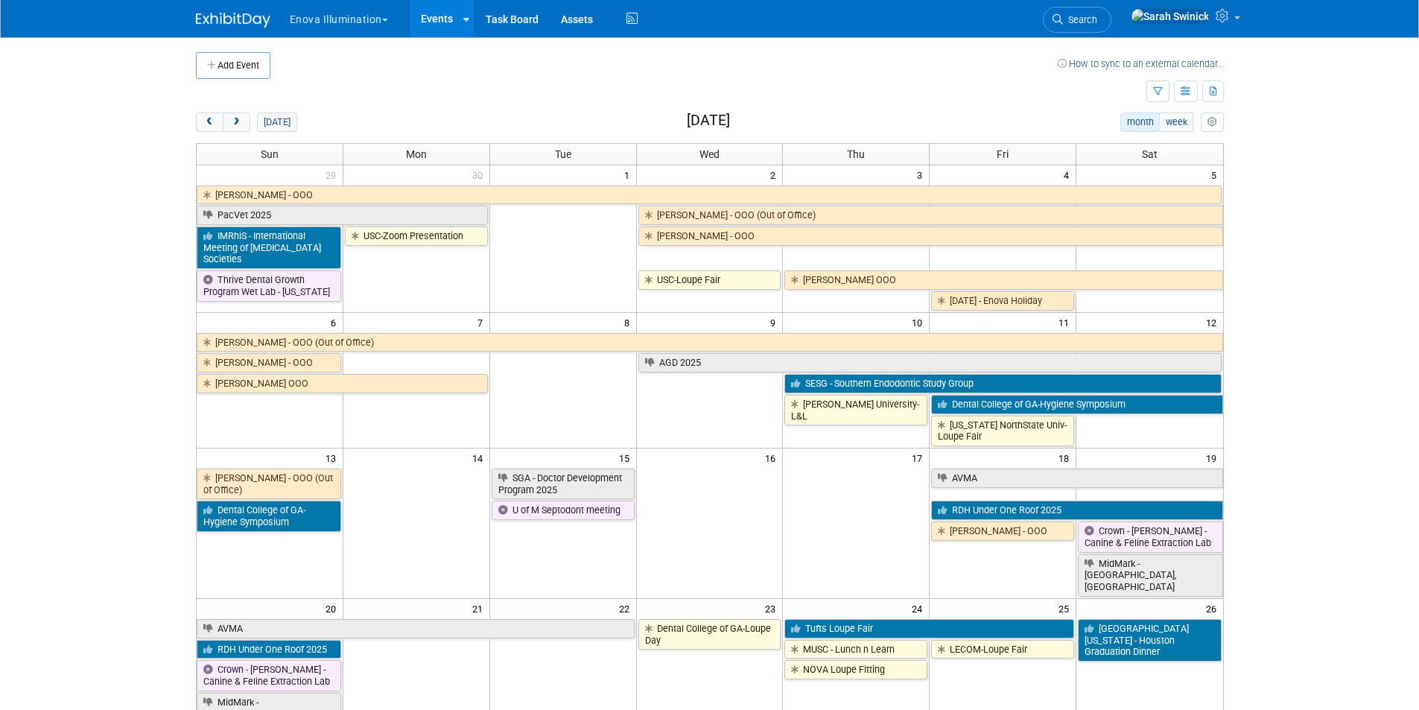
click at [1111, 1] on li "Search" at bounding box center [1077, 18] width 69 height 36
click at [1111, 9] on link "Search" at bounding box center [1077, 20] width 69 height 26
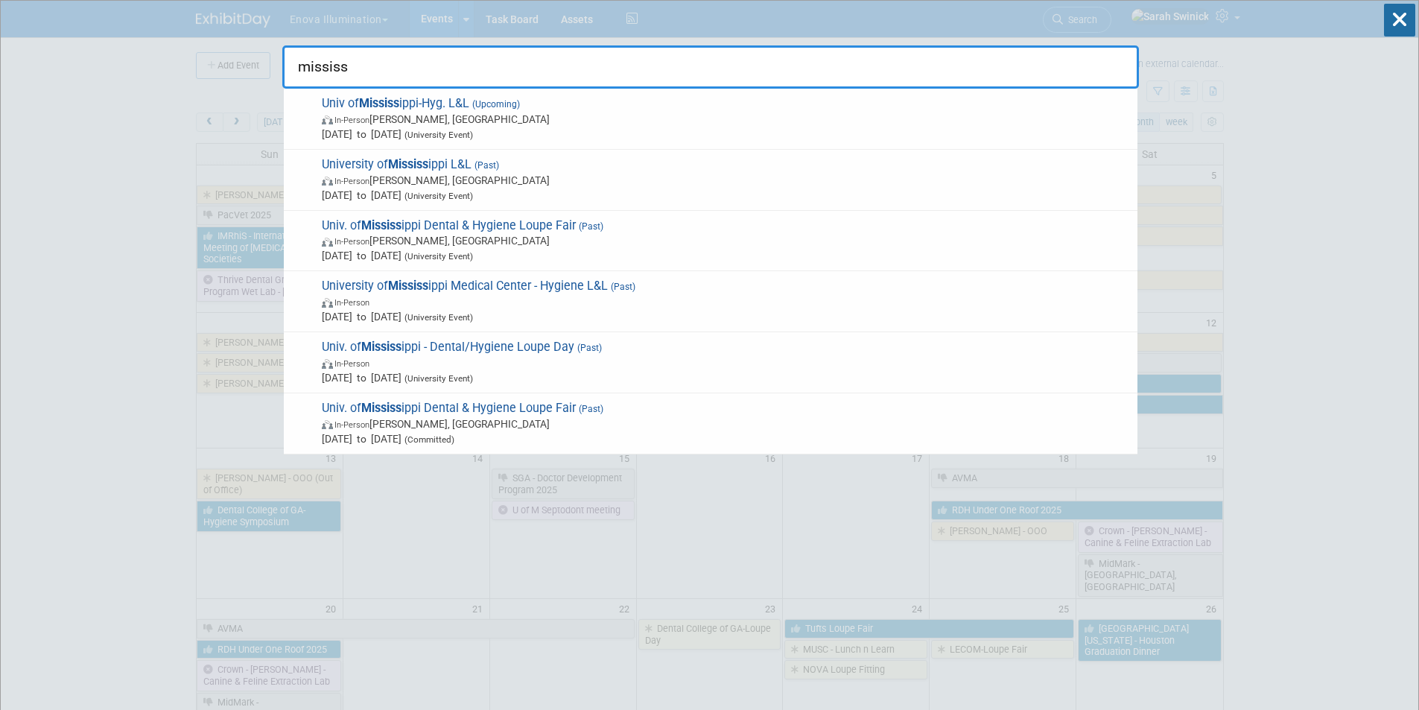
click at [476, 64] on input "mississ" at bounding box center [710, 66] width 857 height 43
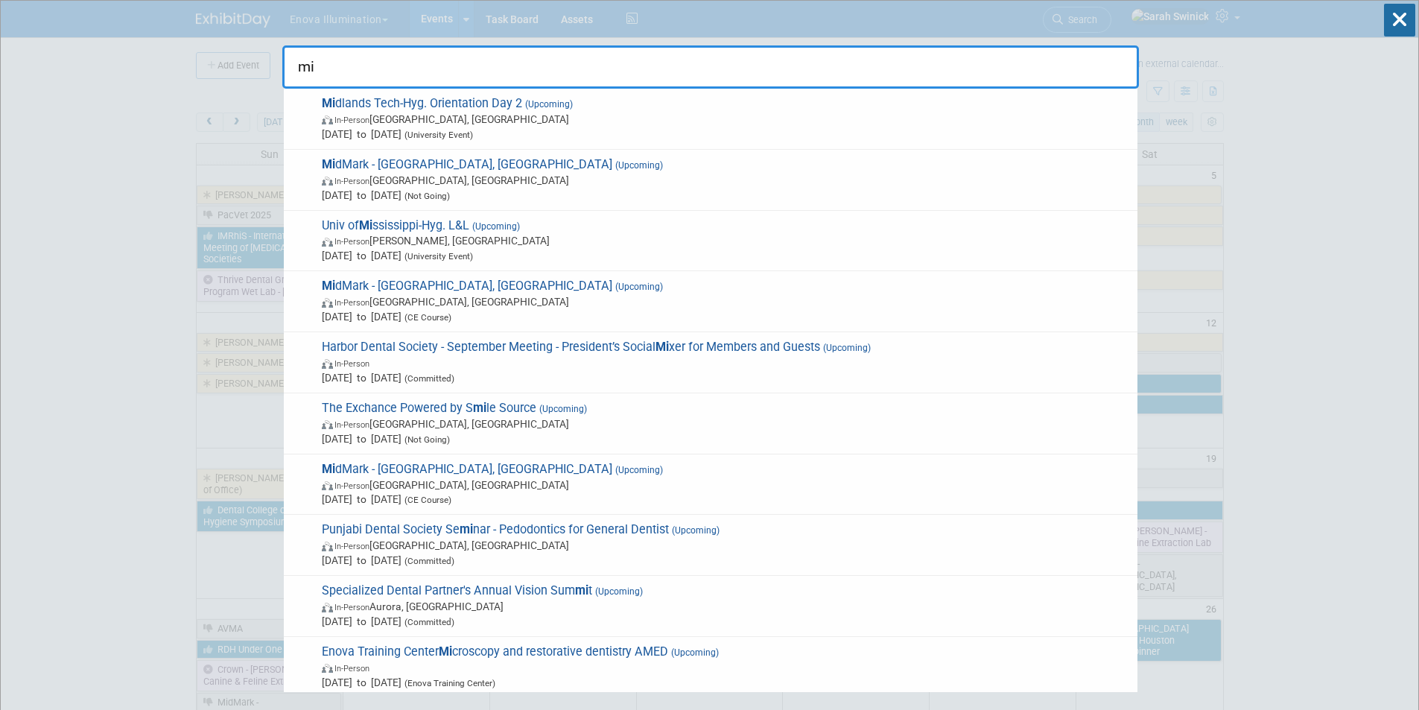
type input "m"
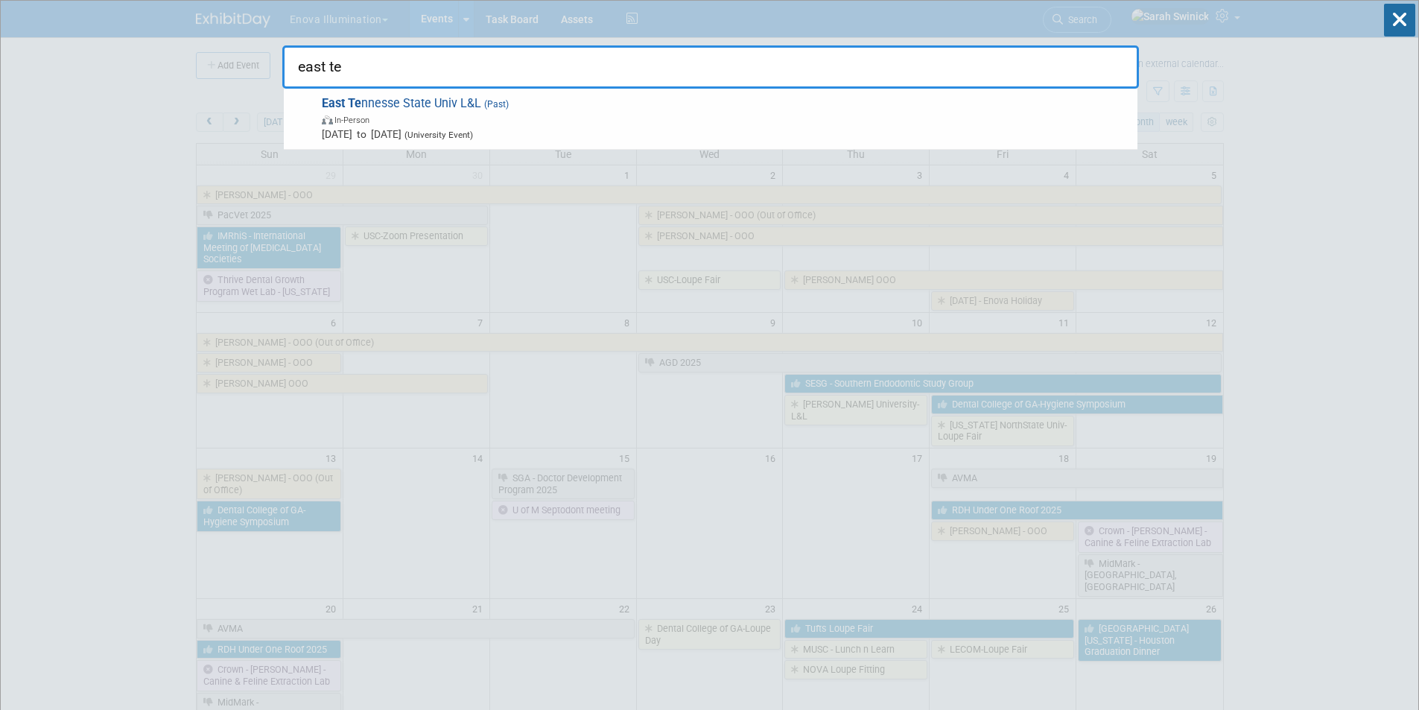
type input "east te"
drag, startPoint x: 430, startPoint y: 60, endPoint x: 171, endPoint y: 42, distance: 259.8
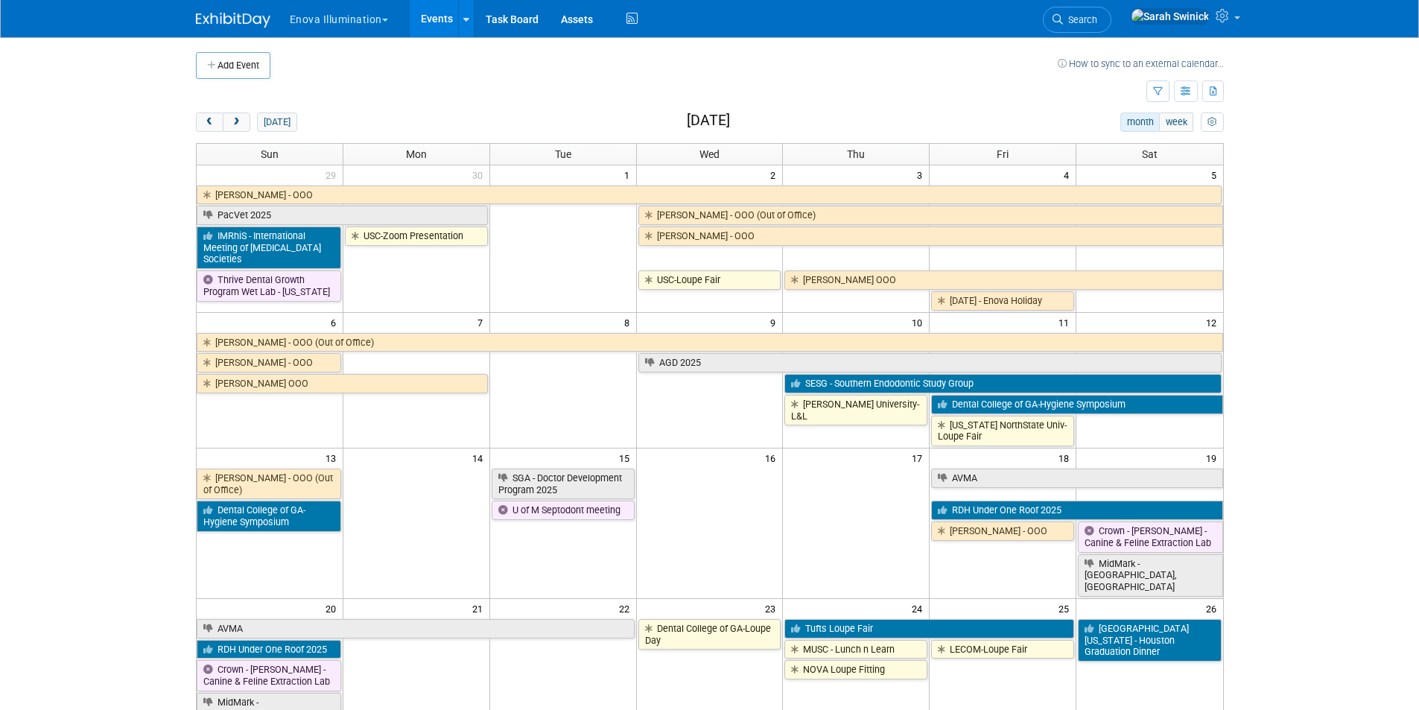
drag, startPoint x: 1109, startPoint y: 13, endPoint x: 1106, endPoint y: 22, distance: 10.1
click at [1109, 13] on link "Search" at bounding box center [1077, 20] width 69 height 26
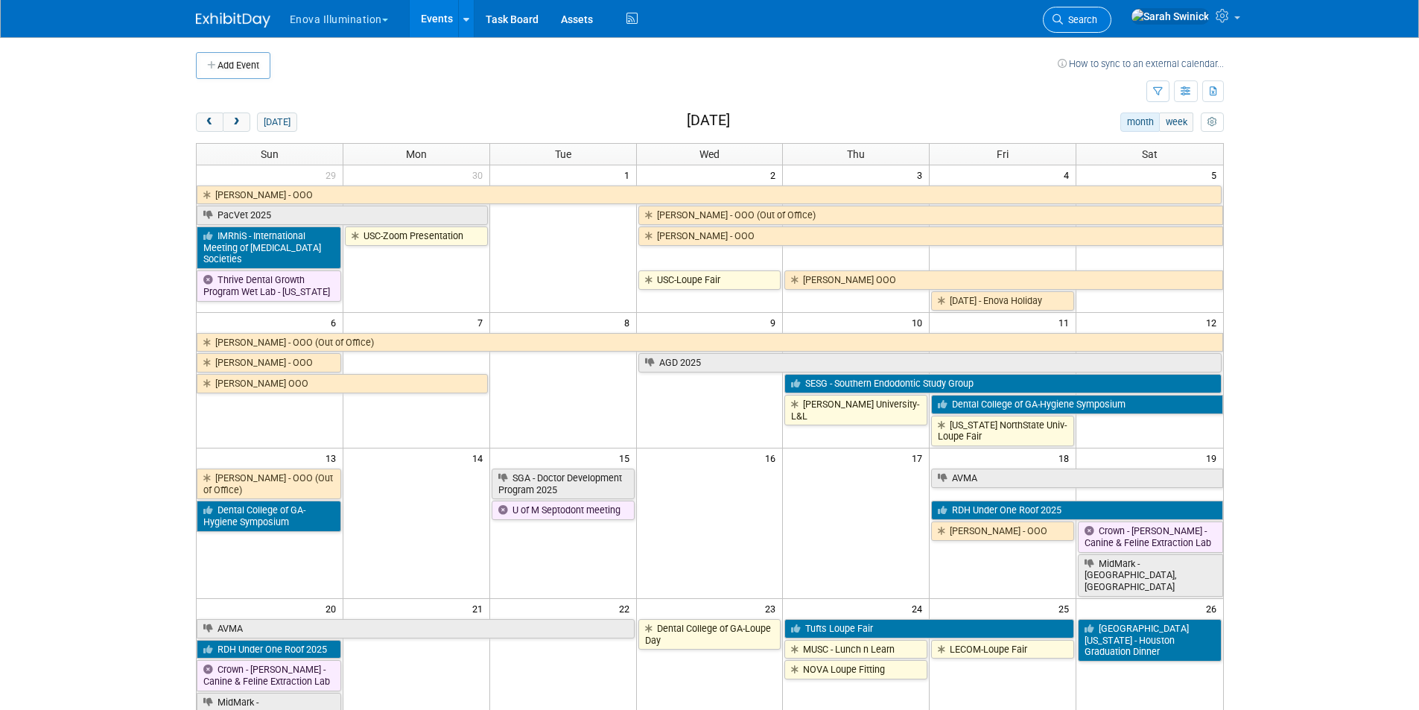
click at [1111, 9] on li "Search" at bounding box center [1077, 18] width 69 height 36
click at [1097, 22] on span "Search" at bounding box center [1080, 19] width 34 height 11
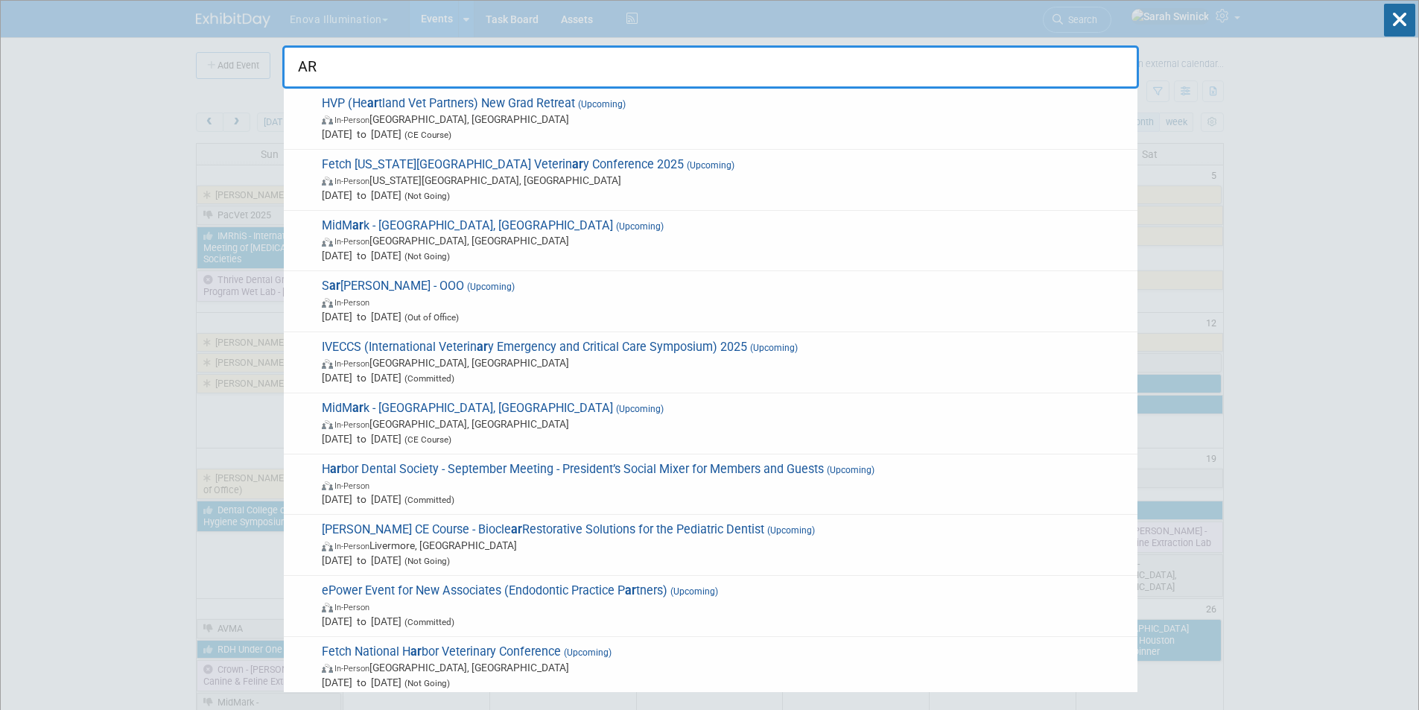
type input "A"
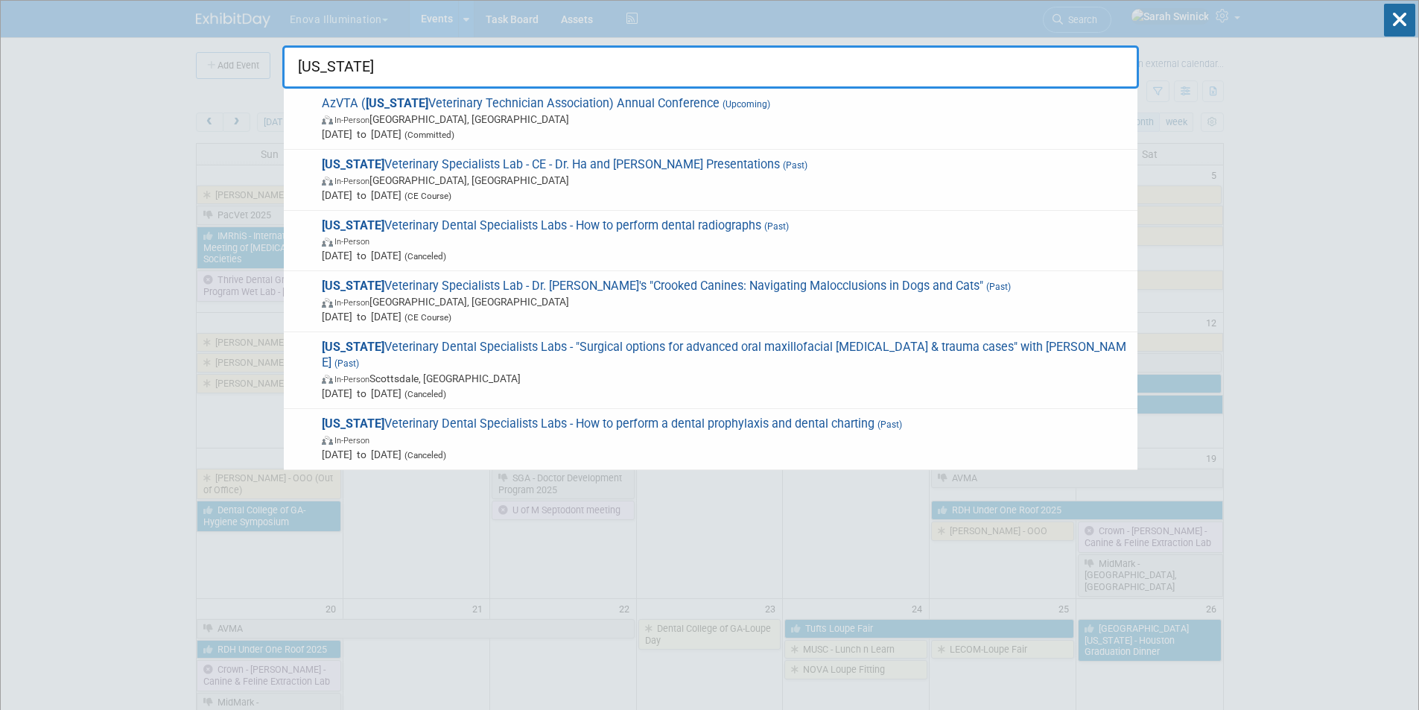
type input "[US_STATE]"
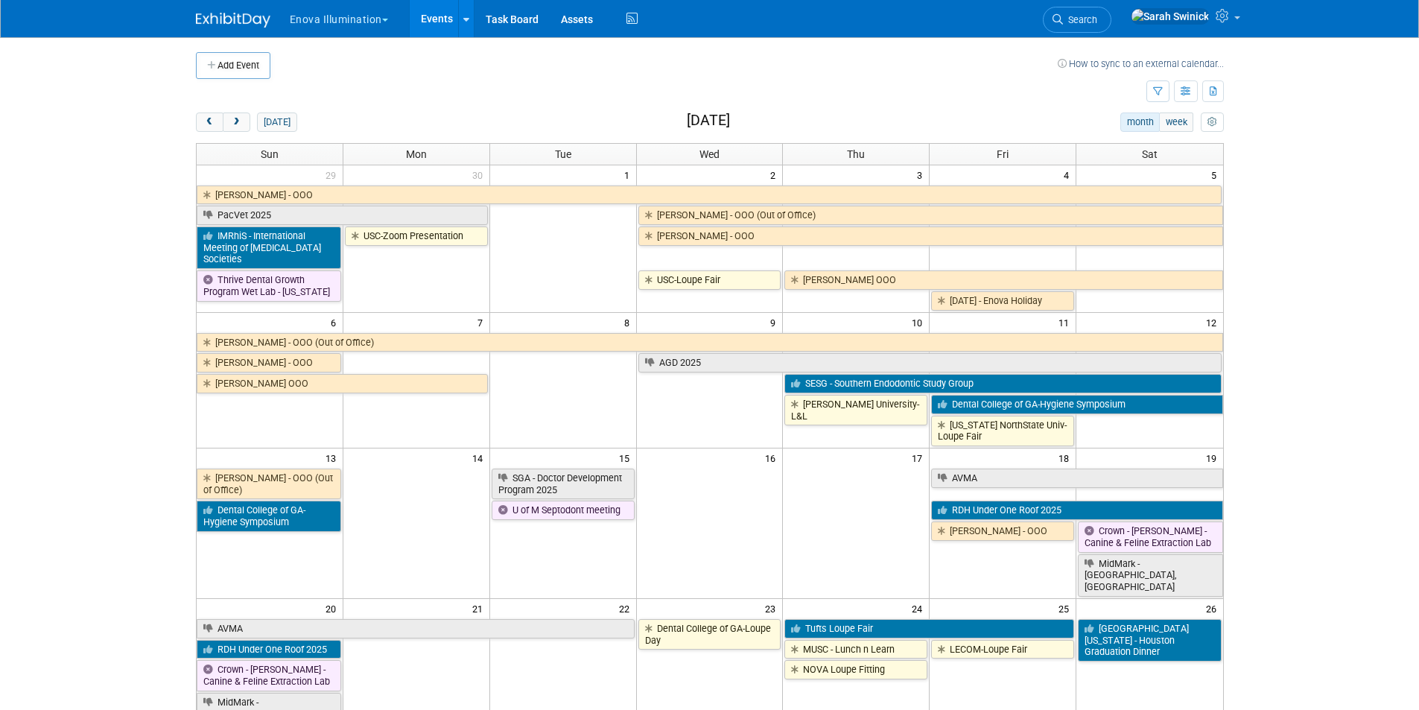
click at [1097, 20] on span "Search" at bounding box center [1080, 19] width 34 height 11
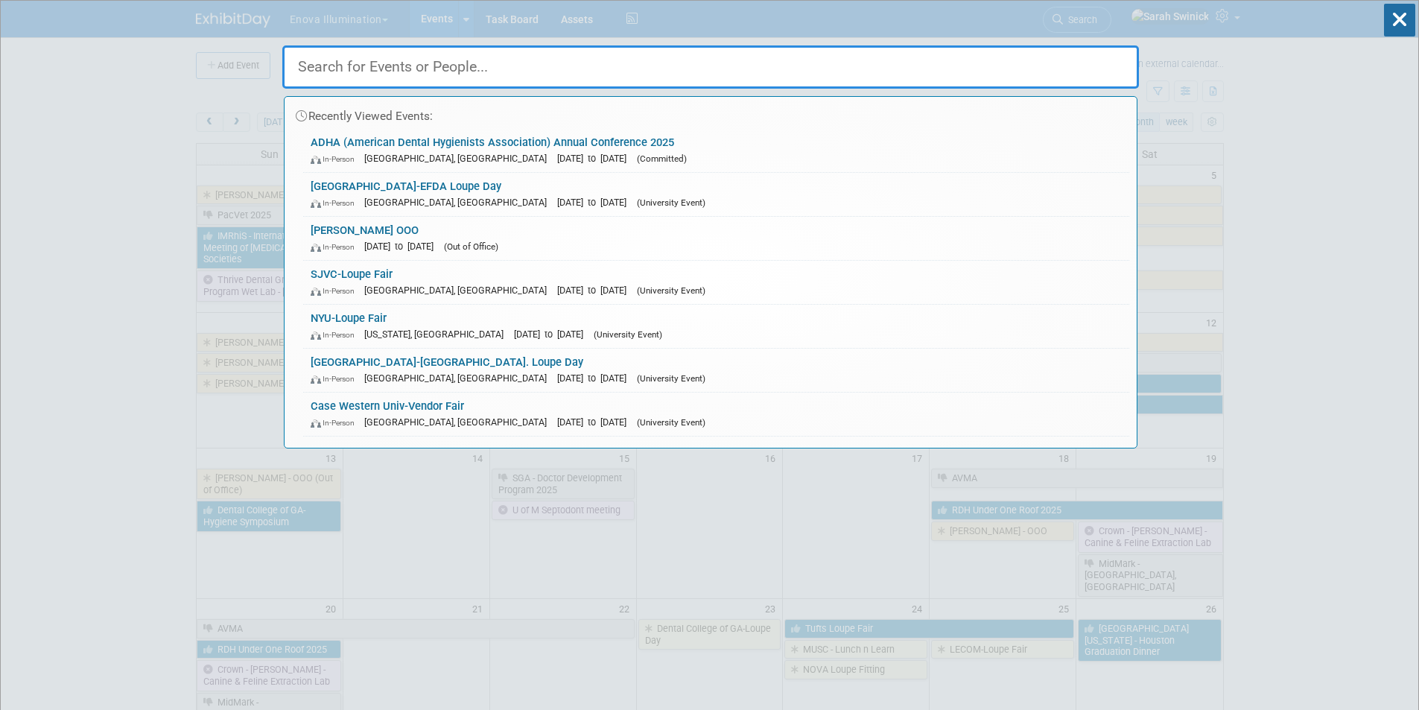
click at [451, 73] on input "text" at bounding box center [710, 66] width 857 height 43
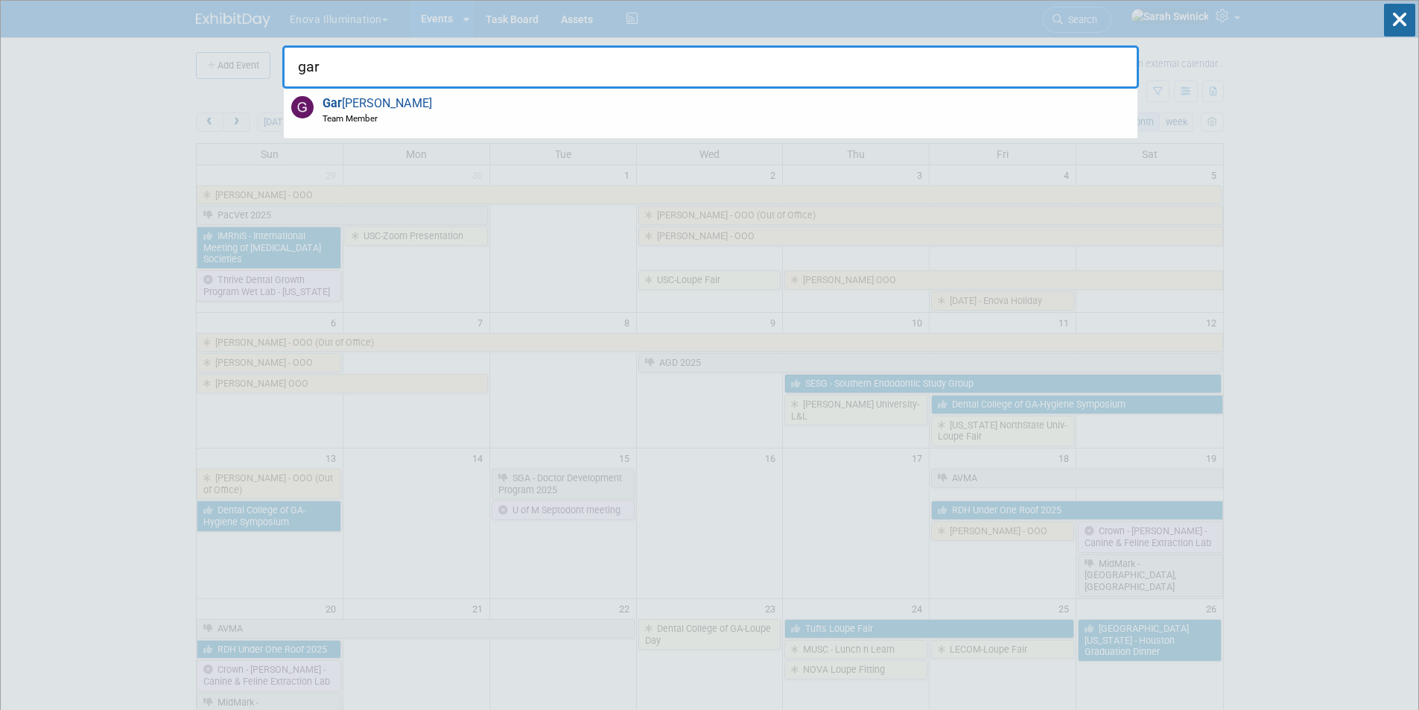
click at [430, 110] on div "Gar [PERSON_NAME] Team Member" at bounding box center [711, 114] width 854 height 50
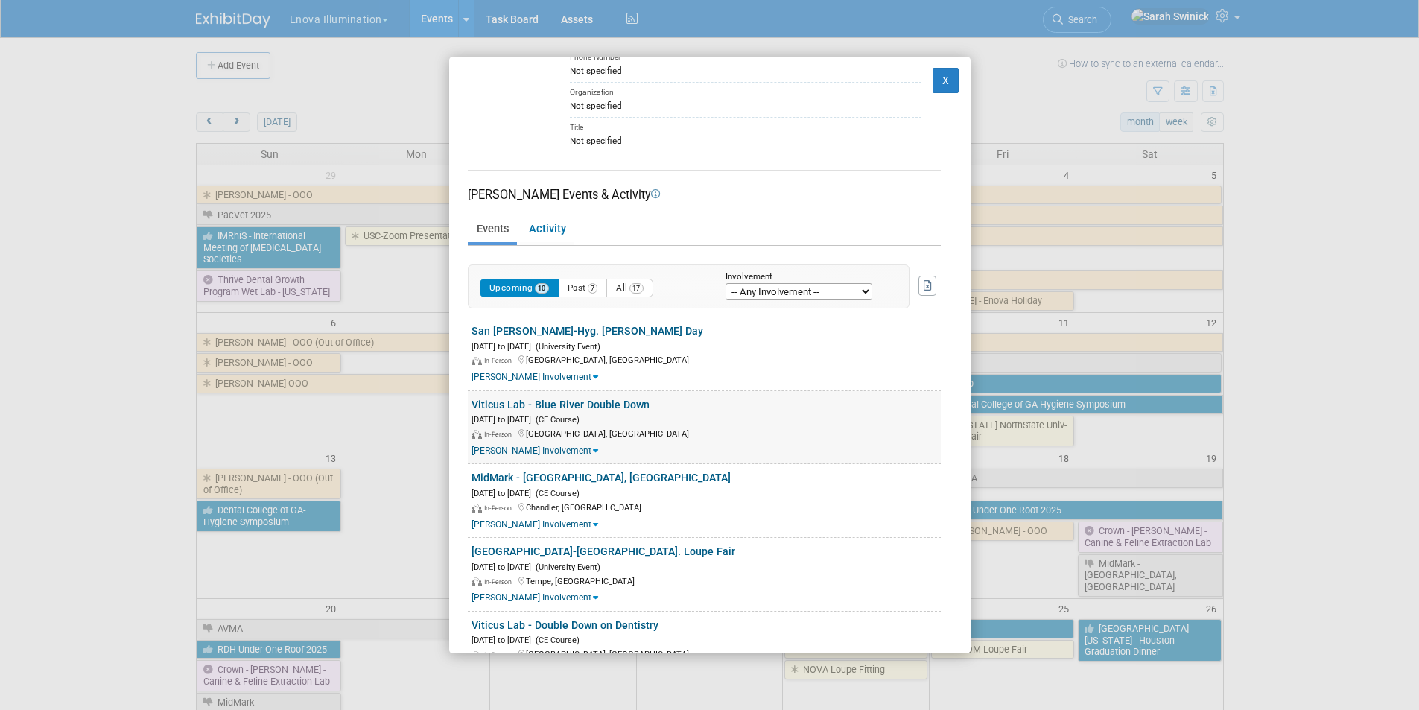
scroll to position [298, 0]
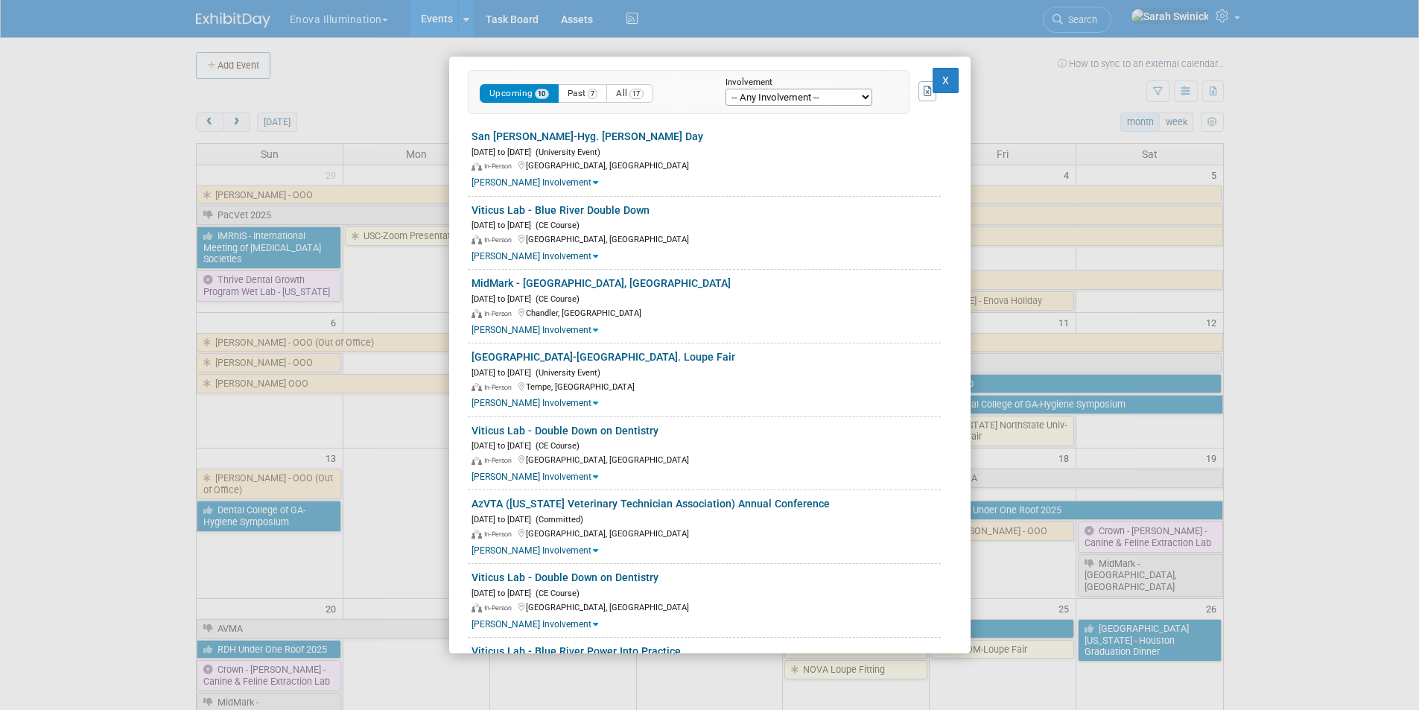
click at [72, 575] on div "[PERSON_NAME] Team Member Email [EMAIL_ADDRESS][DOMAIN_NAME] Phone Number Not s…" at bounding box center [709, 355] width 1419 height 710
click at [932, 77] on button "X" at bounding box center [945, 80] width 27 height 25
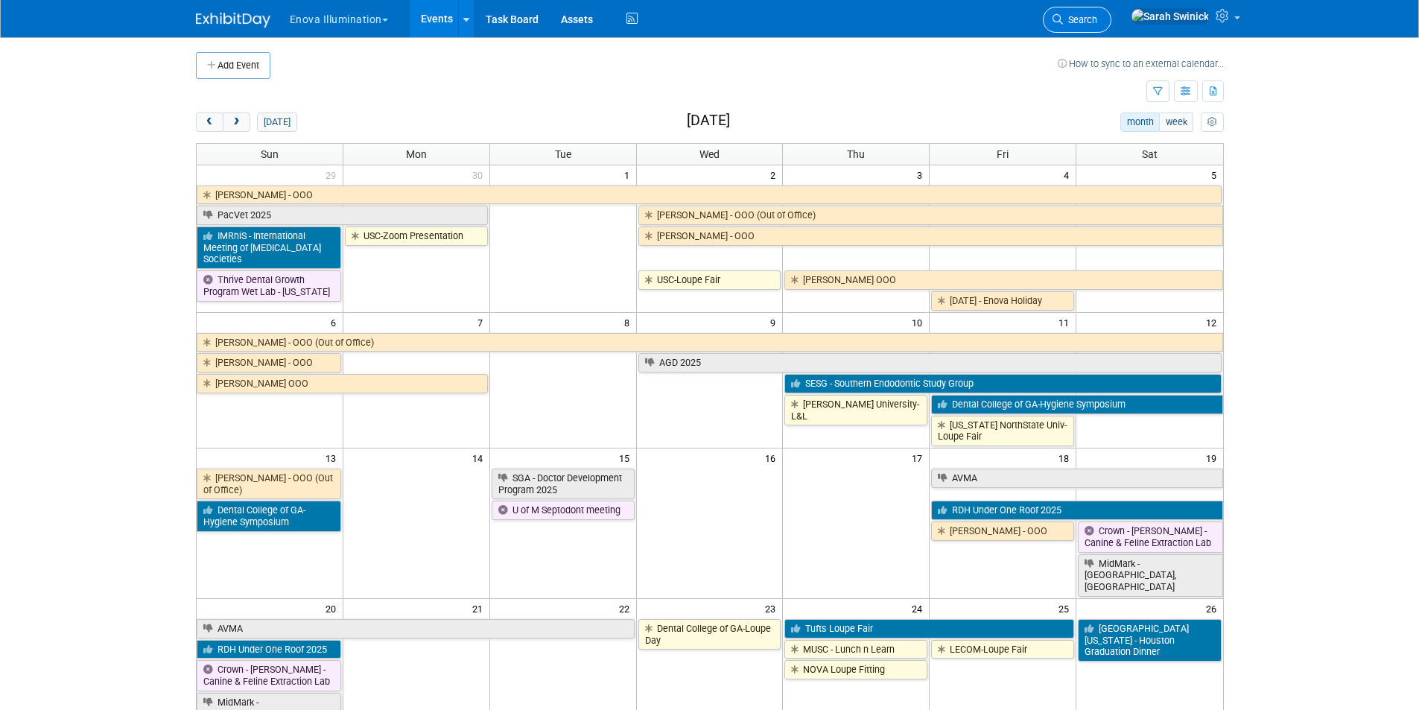
click at [1111, 20] on link "Search" at bounding box center [1077, 20] width 69 height 26
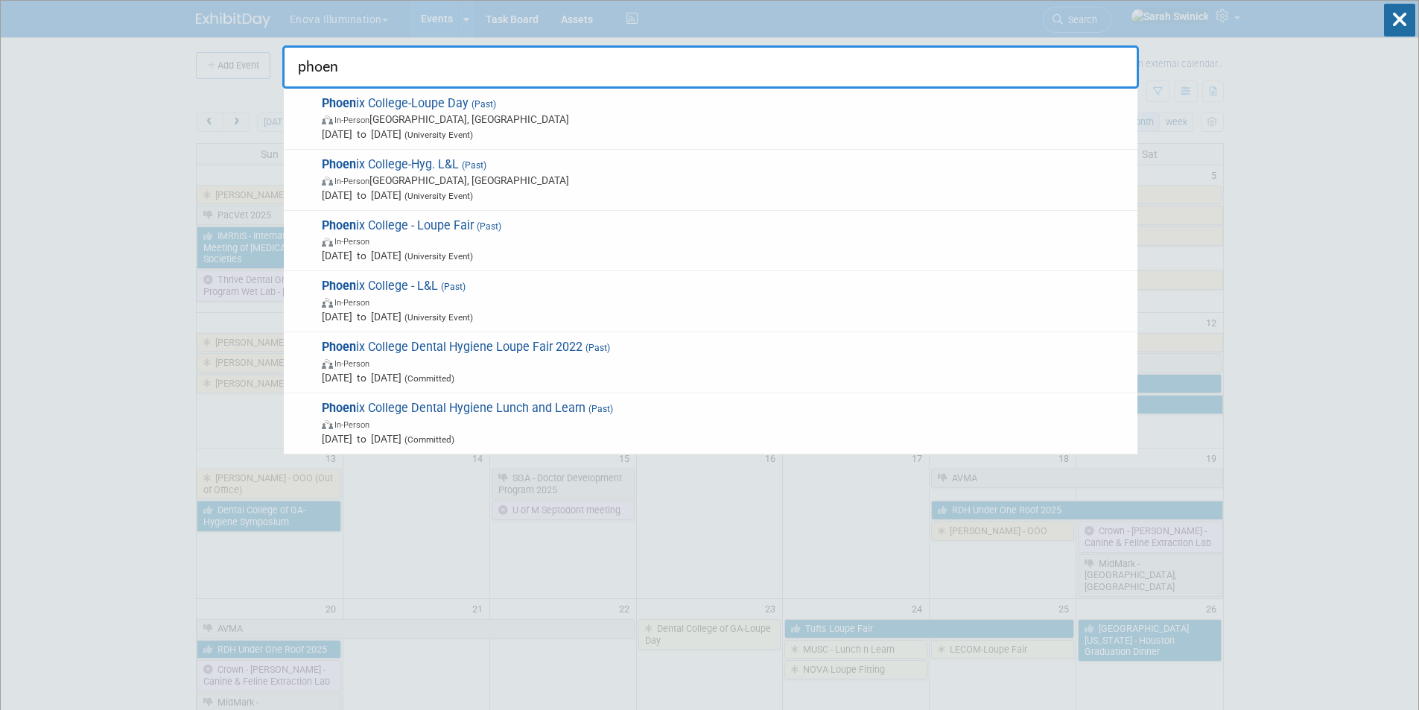
type input "phoen"
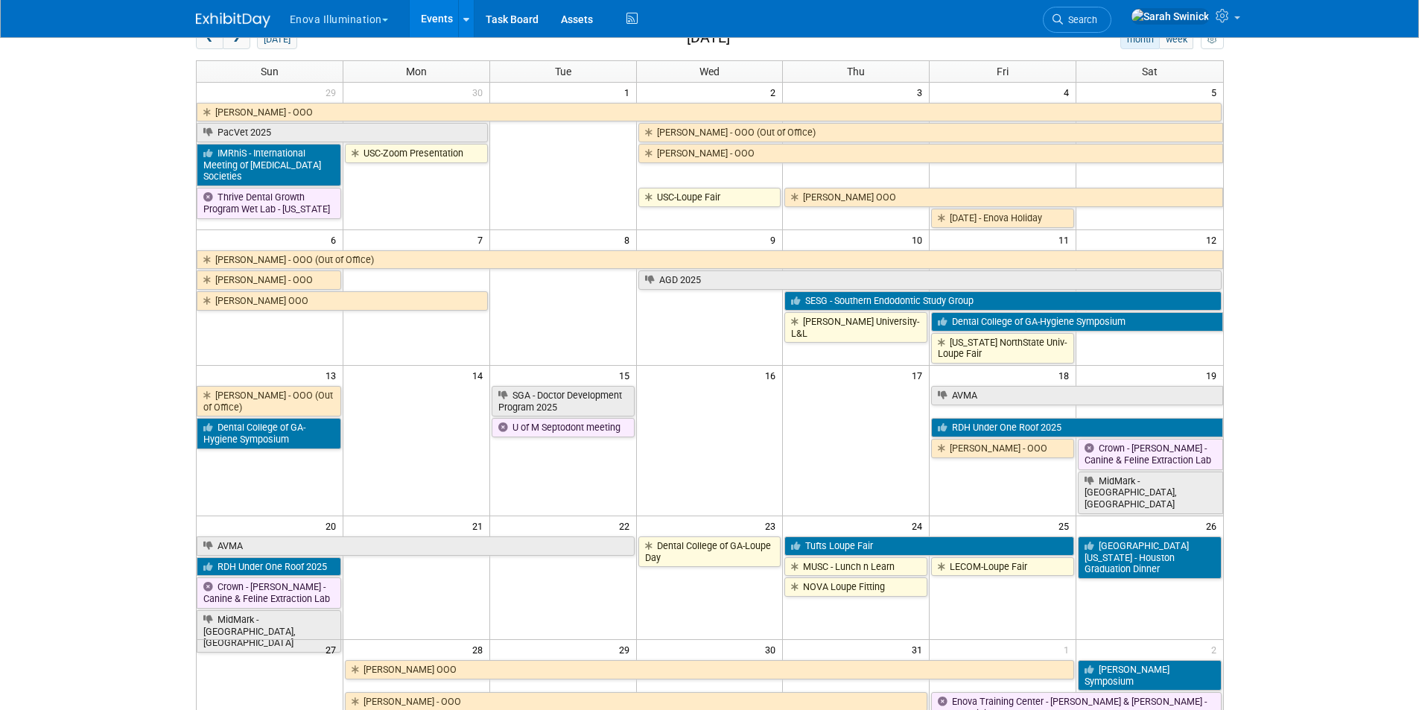
scroll to position [149, 0]
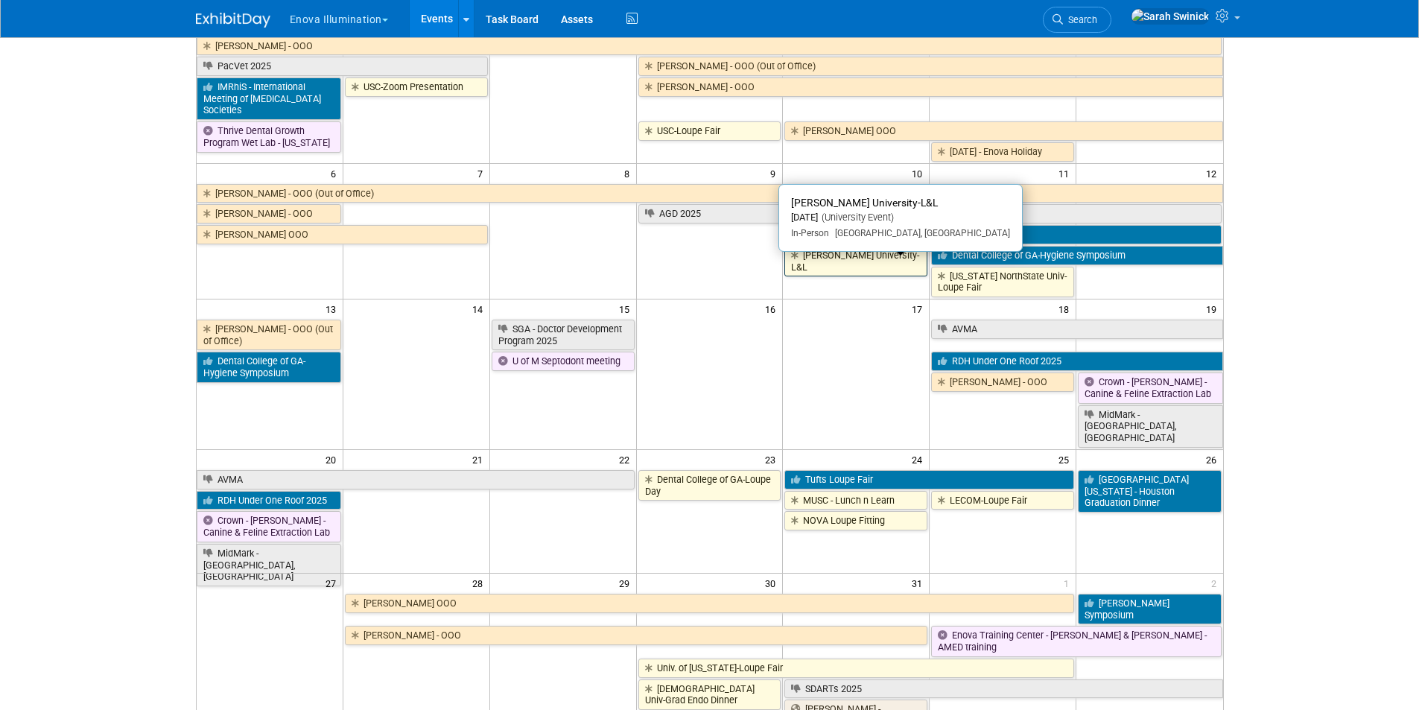
click at [903, 274] on link "[PERSON_NAME] University-L&L" at bounding box center [855, 261] width 143 height 31
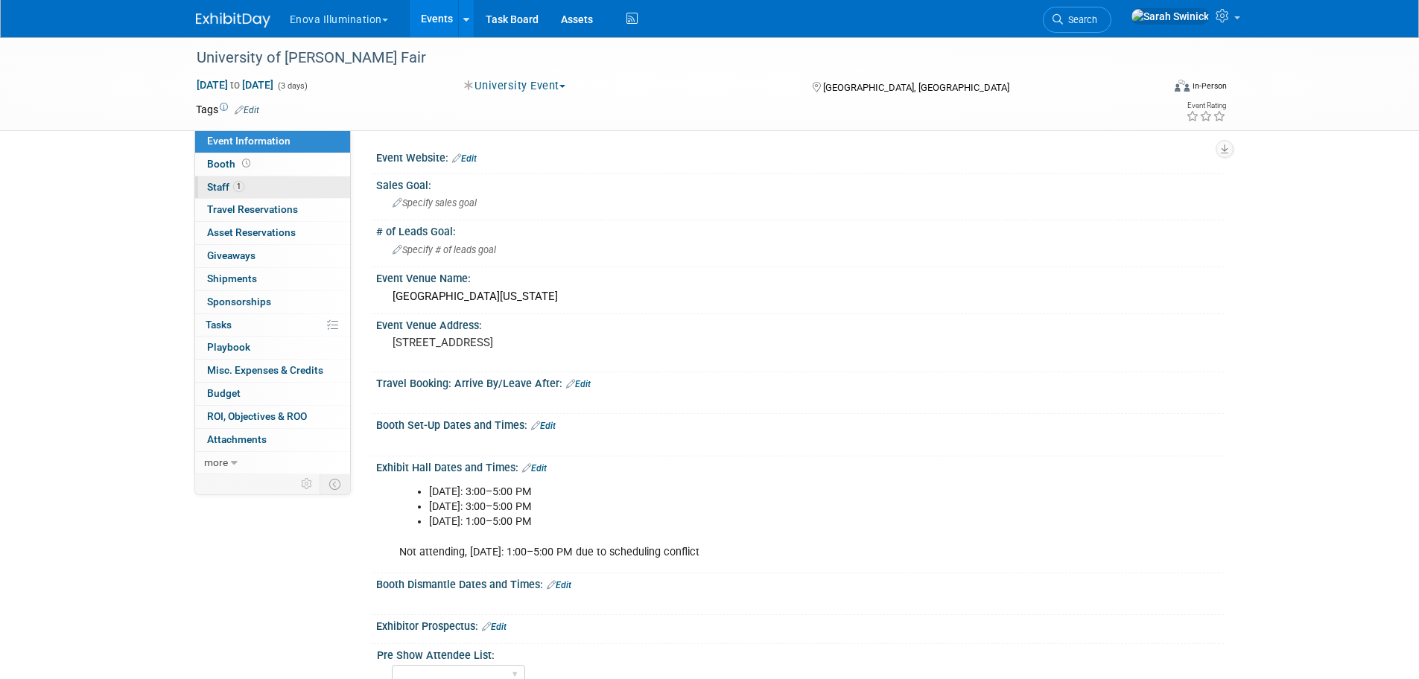
click at [252, 183] on link "1 Staff 1" at bounding box center [272, 188] width 155 height 22
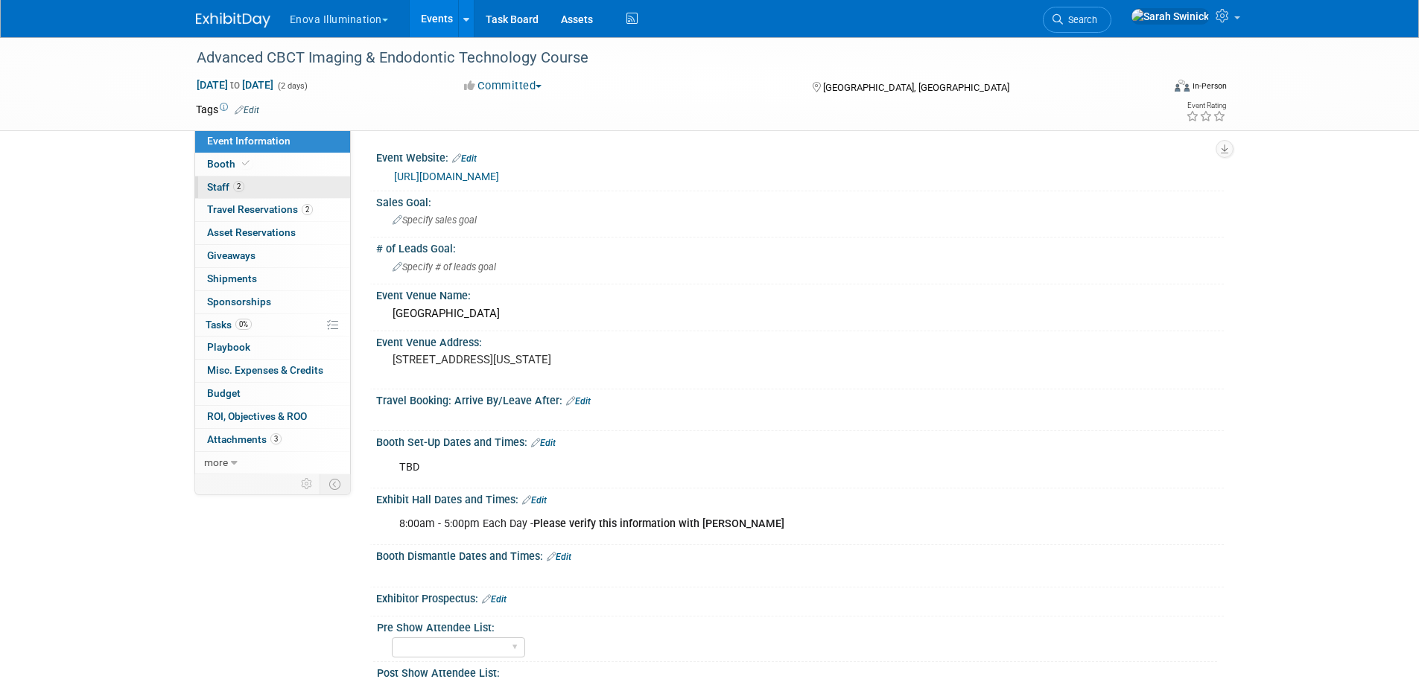
click at [285, 180] on link "2 Staff 2" at bounding box center [272, 188] width 155 height 22
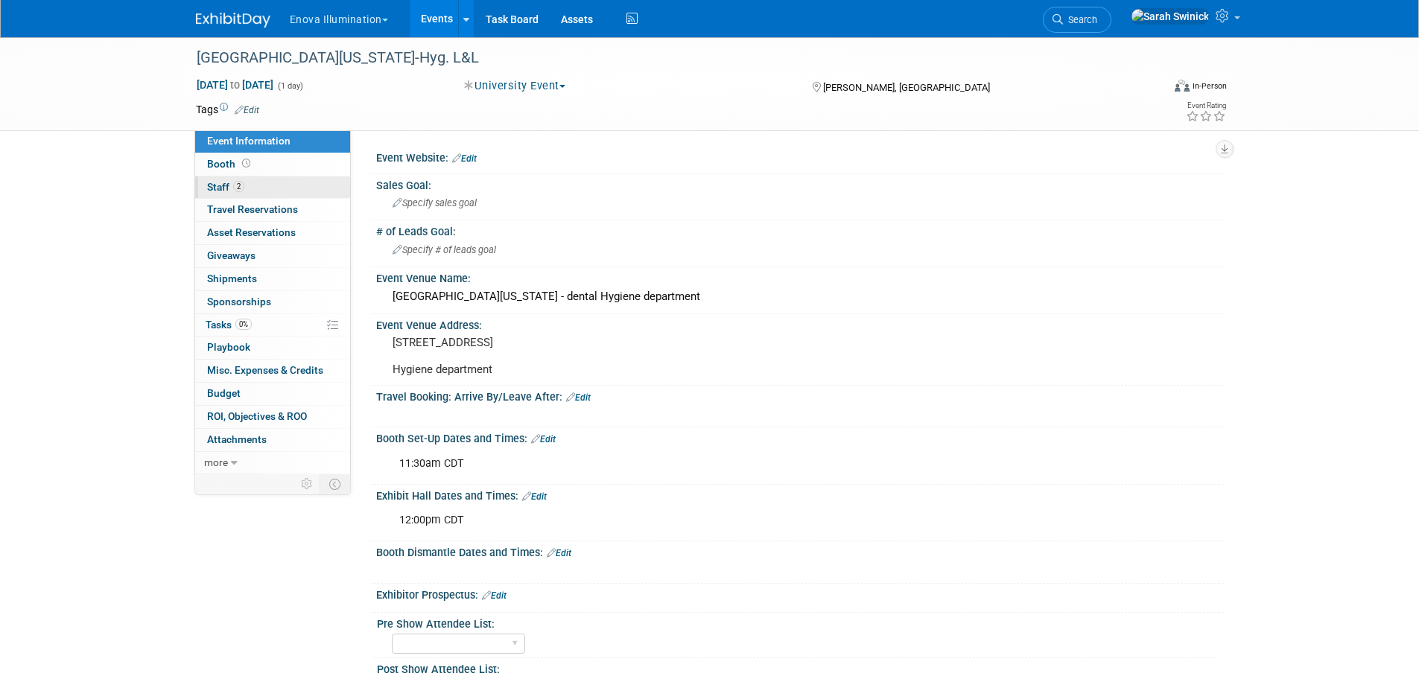
click at [323, 195] on link "2 Staff 2" at bounding box center [272, 188] width 155 height 22
click at [319, 178] on link "1 Staff 1" at bounding box center [272, 188] width 155 height 22
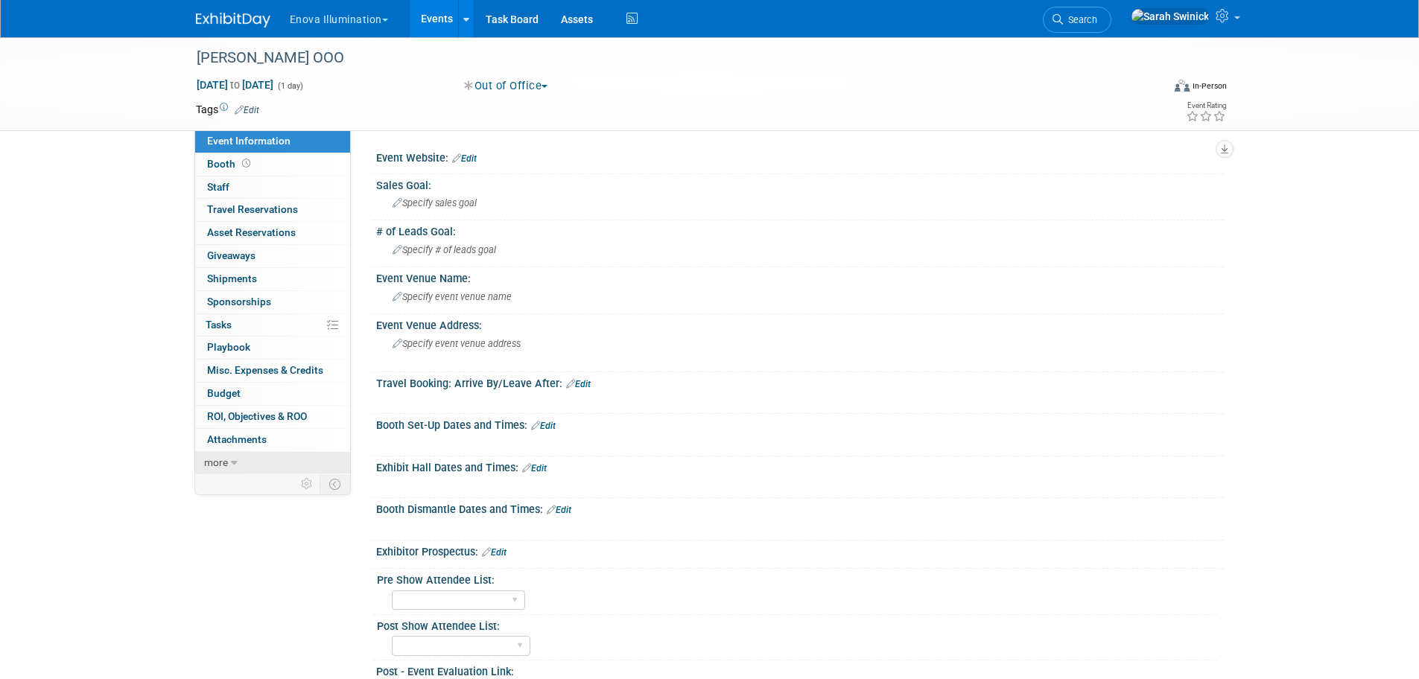
click at [261, 463] on link "more" at bounding box center [272, 463] width 155 height 22
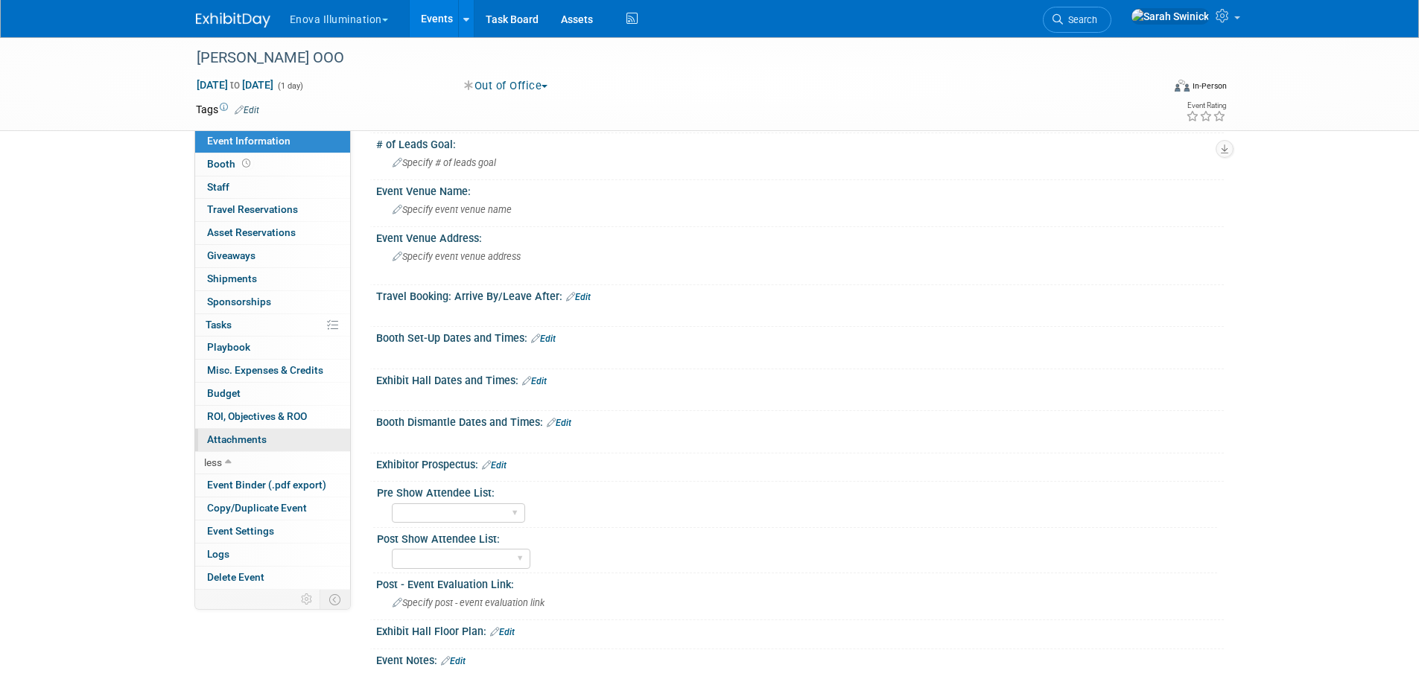
scroll to position [223, 0]
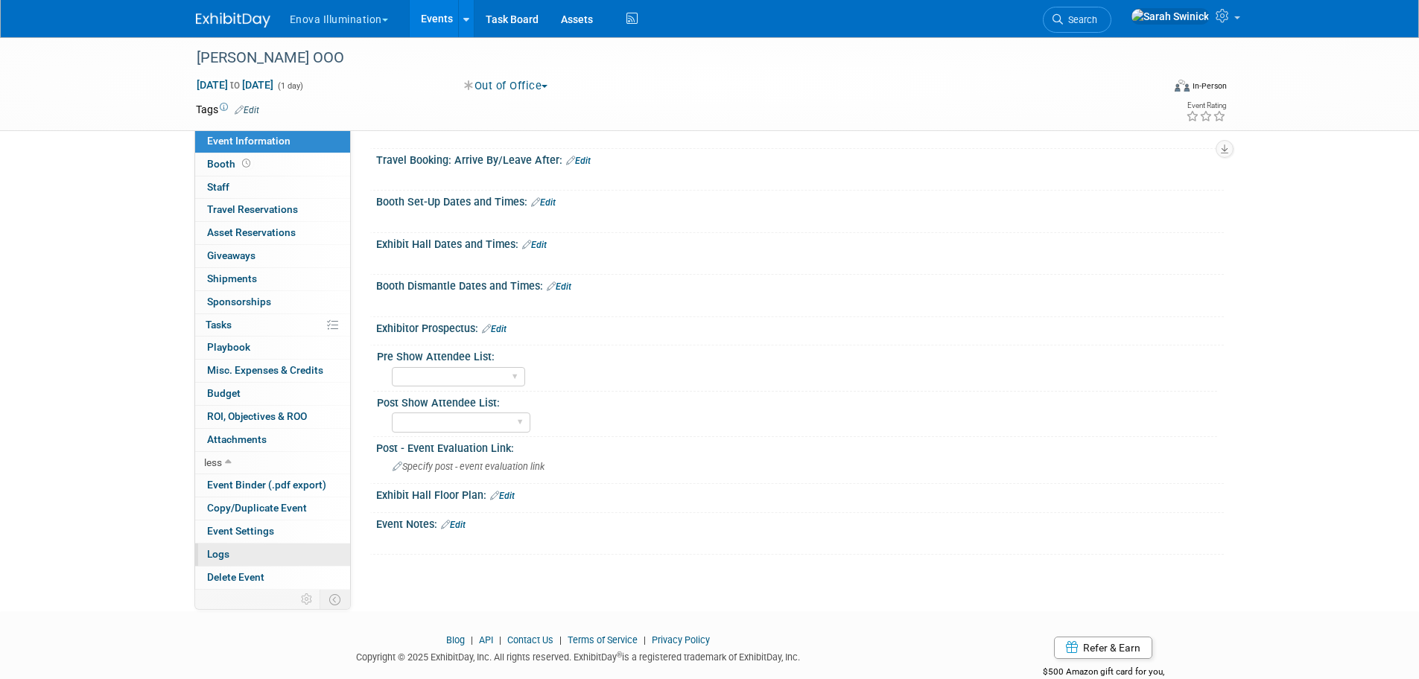
click at [234, 562] on link "Logs" at bounding box center [272, 555] width 155 height 22
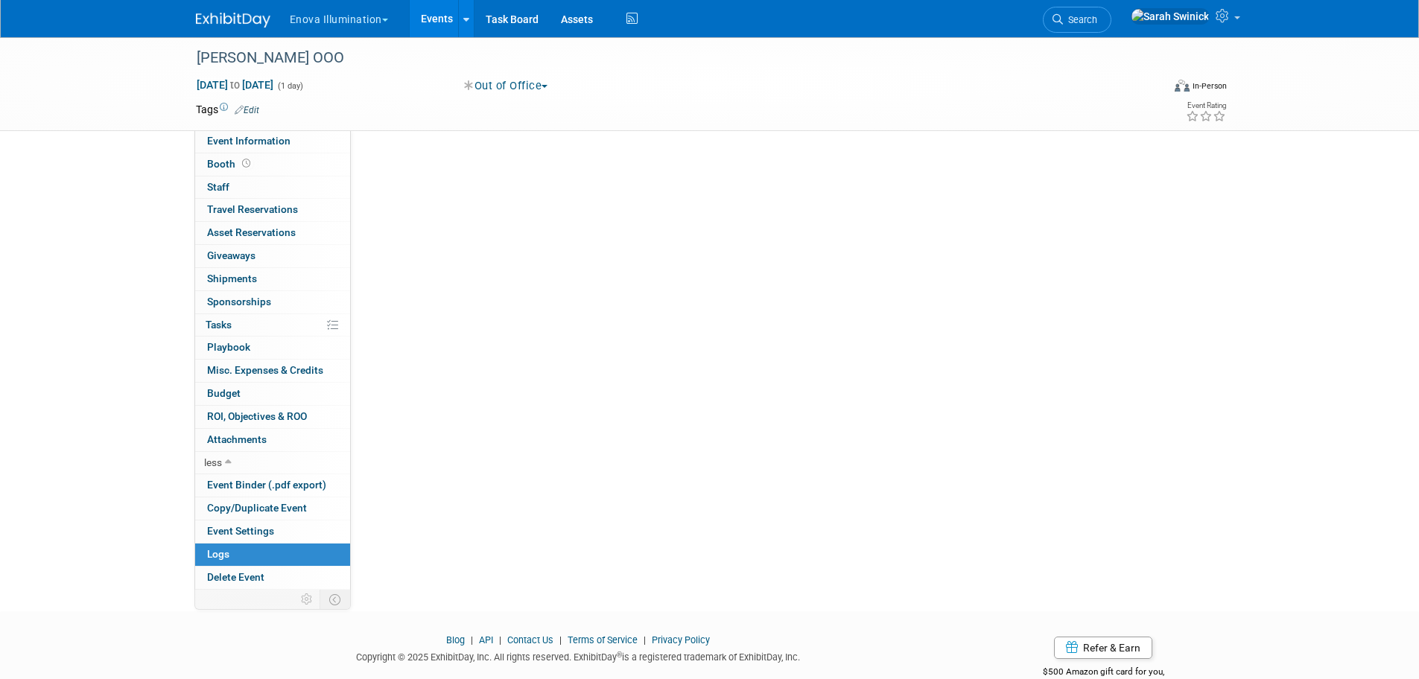
scroll to position [0, 0]
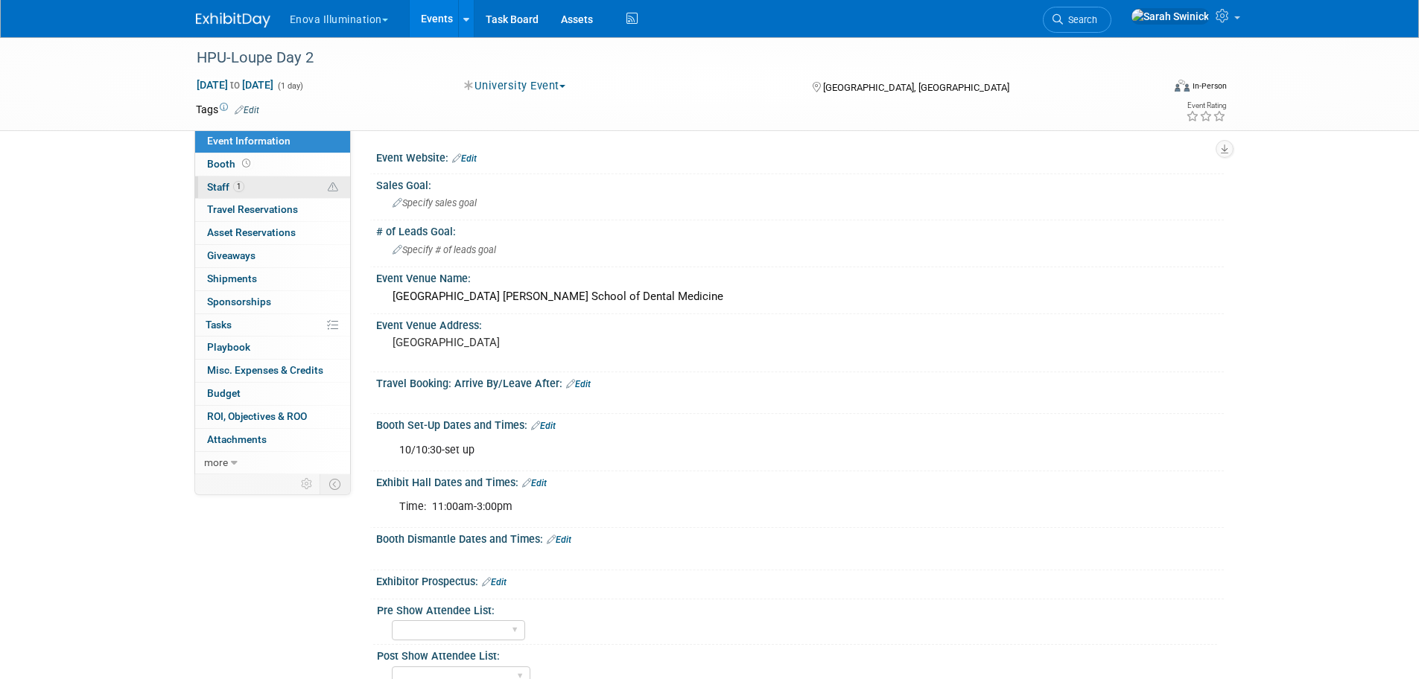
click at [291, 182] on link "1 Staff 1" at bounding box center [272, 188] width 155 height 22
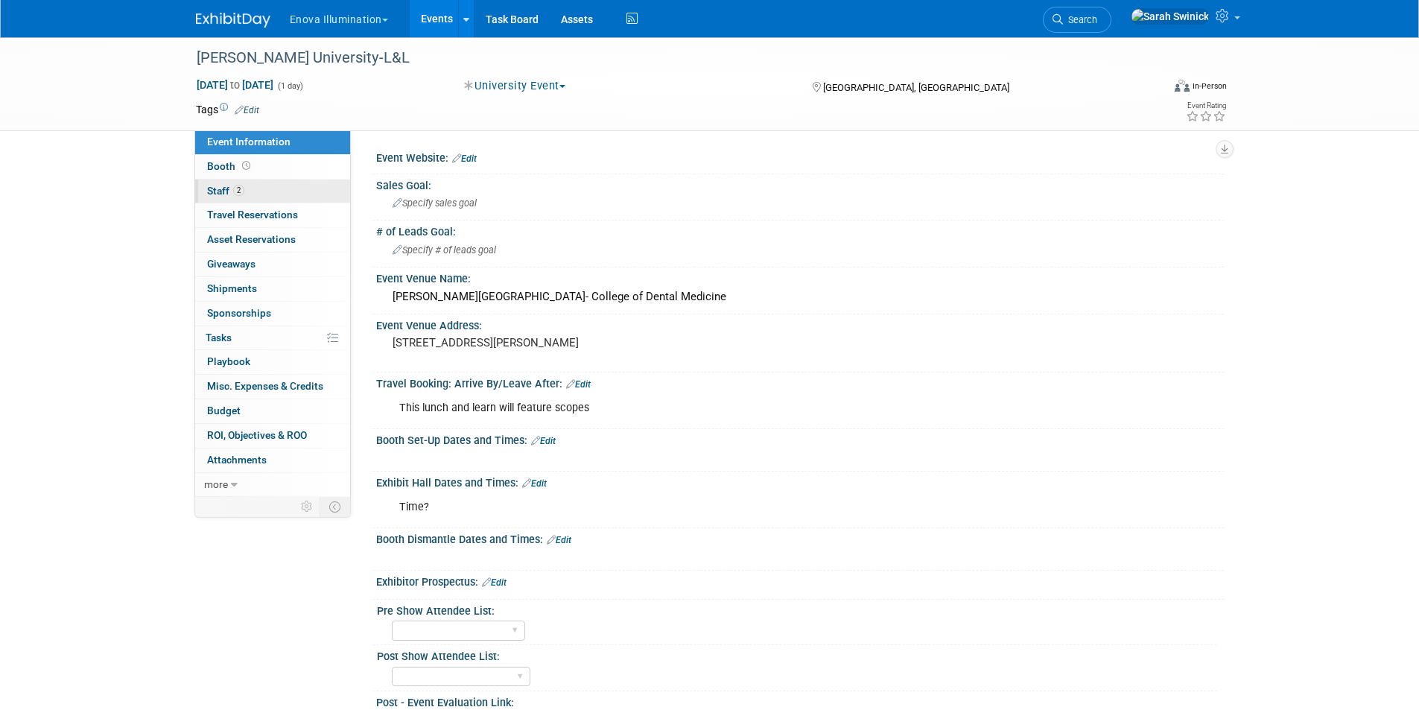
click at [269, 186] on link "2 Staff 2" at bounding box center [272, 191] width 155 height 24
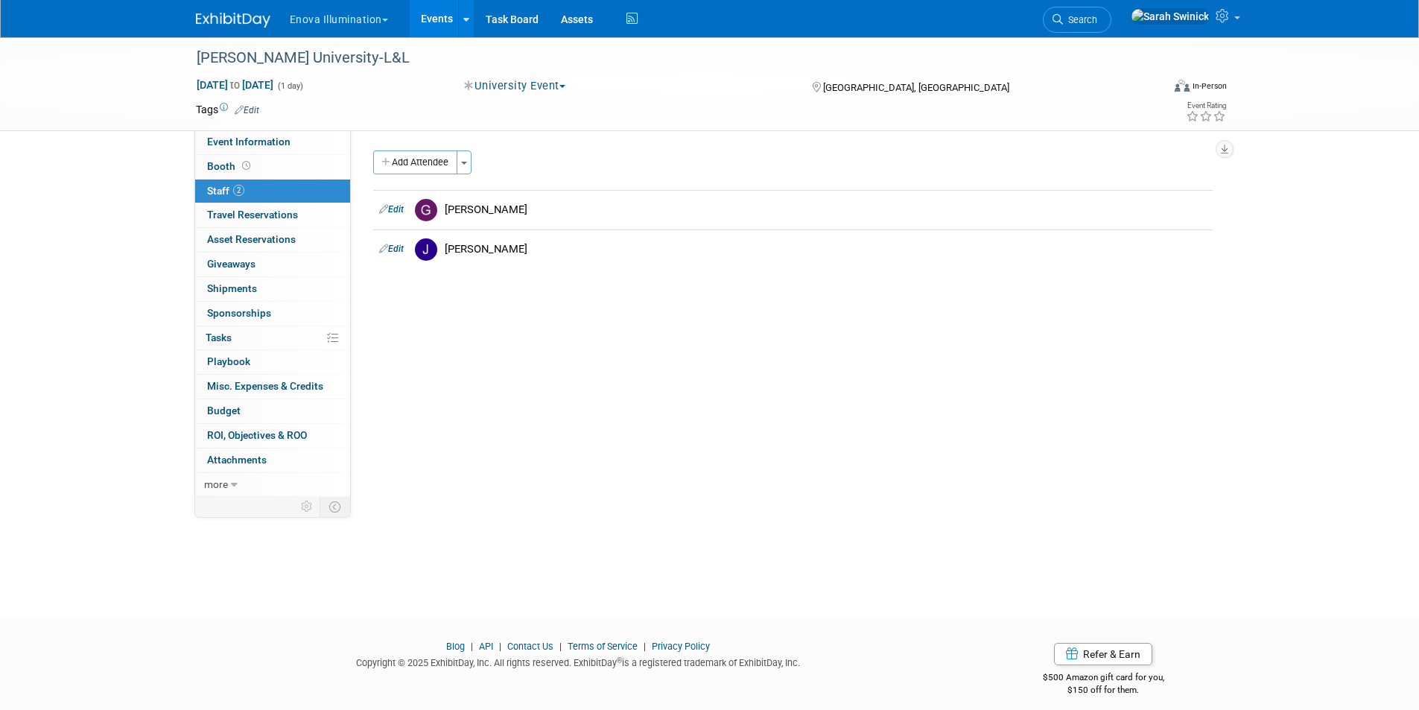
click at [232, 31] on div "Enova Illumination Choose Workspace: enova Enova Illumination Enova Illuminatio…" at bounding box center [710, 18] width 1028 height 37
drag, startPoint x: 250, startPoint y: 16, endPoint x: 311, endPoint y: 2, distance: 62.0
click at [250, 17] on img at bounding box center [233, 20] width 74 height 15
